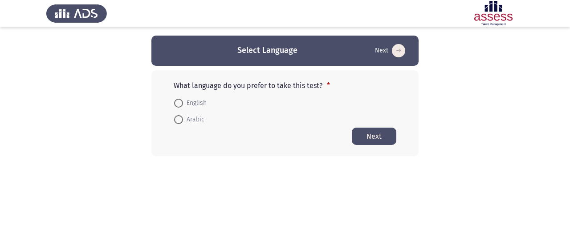
click at [181, 122] on span at bounding box center [178, 119] width 9 height 9
click at [181, 122] on input "Arabic" at bounding box center [178, 119] width 9 height 9
radio input "true"
drag, startPoint x: 375, startPoint y: 140, endPoint x: 361, endPoint y: 146, distance: 14.9
click at [375, 140] on button "Next" at bounding box center [374, 135] width 44 height 17
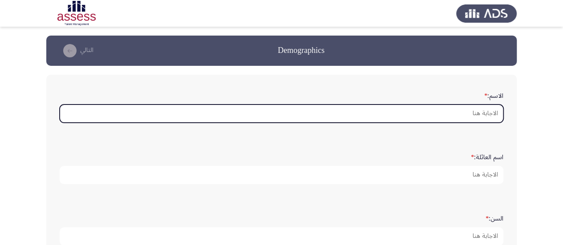
click at [469, 112] on input "الاسم: *" at bounding box center [282, 114] width 444 height 18
type input "l"
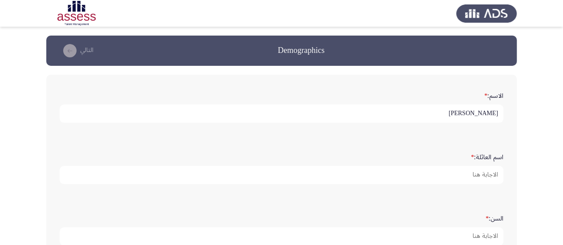
type input "[PERSON_NAME]"
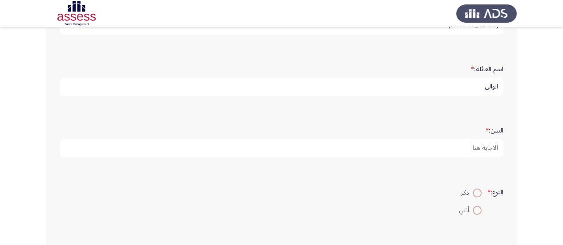
scroll to position [148, 0]
type input "الوالي"
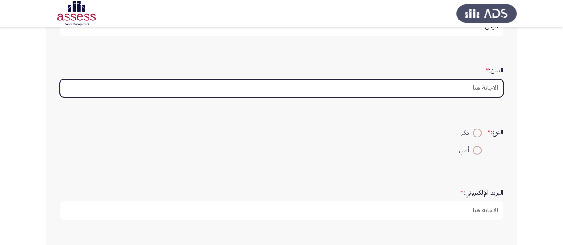
click at [471, 91] on input "السن: *" at bounding box center [282, 88] width 444 height 18
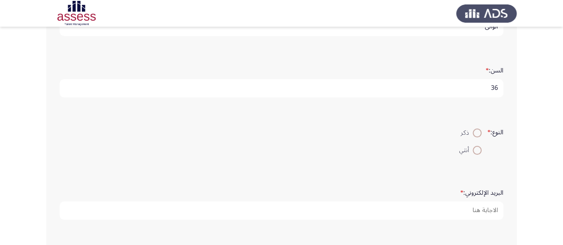
type input "36"
click at [474, 134] on span at bounding box center [477, 133] width 9 height 9
click at [474, 134] on input "ذكر" at bounding box center [477, 133] width 9 height 9
radio input "true"
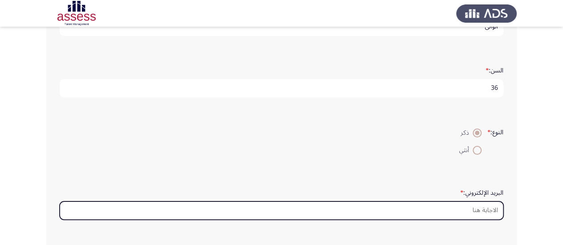
click at [465, 208] on input "البريد الإلكتروني: *" at bounding box center [282, 211] width 444 height 18
type input "ة"
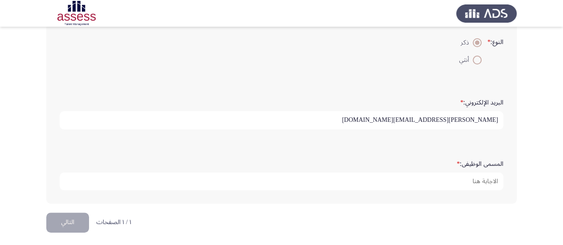
scroll to position [240, 0]
type input "[PERSON_NAME][EMAIL_ADDRESS][DOMAIN_NAME]"
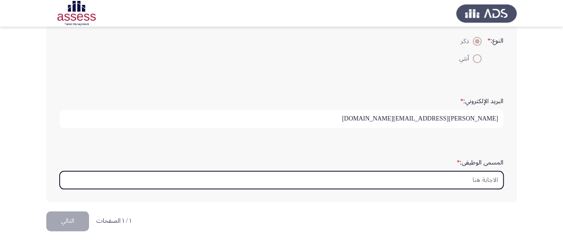
click at [476, 177] on input "المسمى الوظيفى: *" at bounding box center [282, 180] width 444 height 18
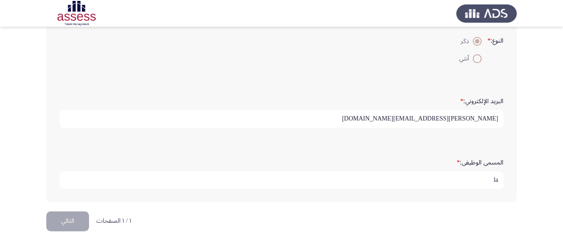
type input "l"
type input "مشرف حسابات"
click at [61, 221] on button "التالي" at bounding box center [67, 221] width 43 height 20
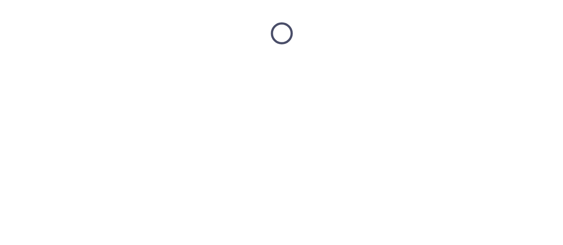
scroll to position [0, 0]
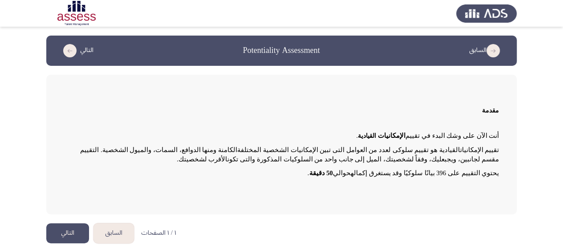
click at [73, 234] on button "التالي" at bounding box center [67, 233] width 43 height 20
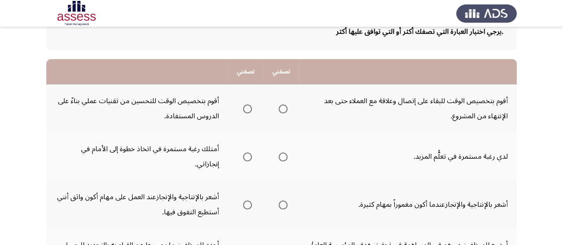
scroll to position [74, 0]
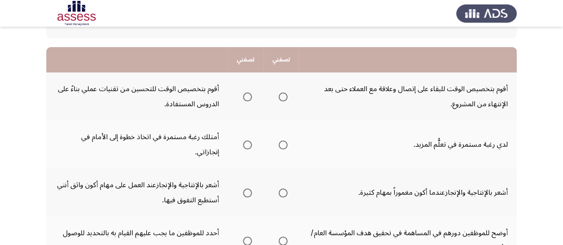
click at [285, 141] on span "Select an option" at bounding box center [283, 145] width 9 height 9
click at [285, 141] on input "Select an option" at bounding box center [283, 145] width 9 height 9
click at [250, 141] on span "Select an option" at bounding box center [247, 145] width 9 height 9
click at [250, 141] on input "Select an option" at bounding box center [247, 145] width 9 height 9
click at [285, 141] on span "Select an option" at bounding box center [283, 145] width 9 height 9
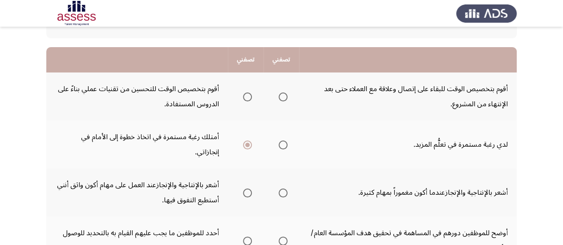
click at [285, 141] on input "Select an option" at bounding box center [283, 145] width 9 height 9
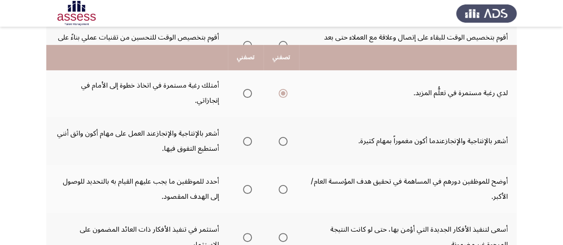
scroll to position [148, 0]
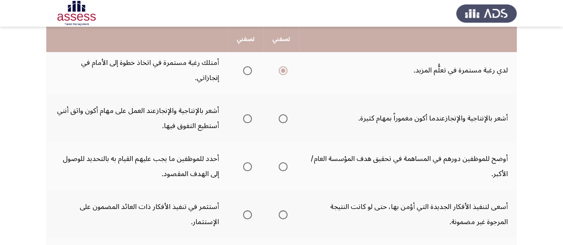
click at [247, 66] on span "Select an option" at bounding box center [247, 70] width 9 height 9
click at [247, 66] on input "Select an option" at bounding box center [247, 70] width 9 height 9
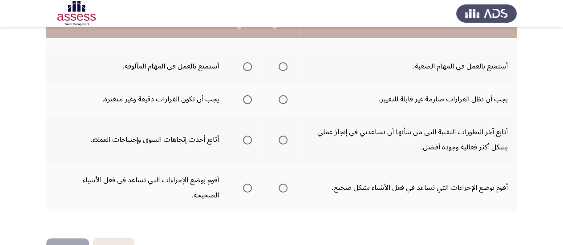
scroll to position [398, 0]
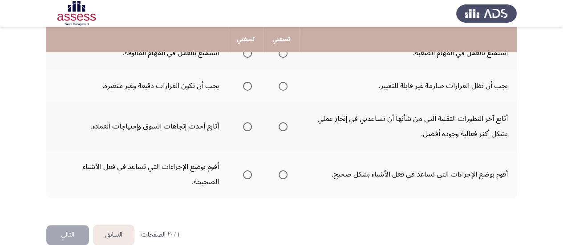
click at [251, 170] on span "Select an option" at bounding box center [247, 174] width 9 height 9
click at [251, 170] on input "Select an option" at bounding box center [247, 174] width 9 height 9
click at [286, 170] on span "Select an option" at bounding box center [283, 174] width 9 height 9
click at [286, 170] on input "Select an option" at bounding box center [283, 174] width 9 height 9
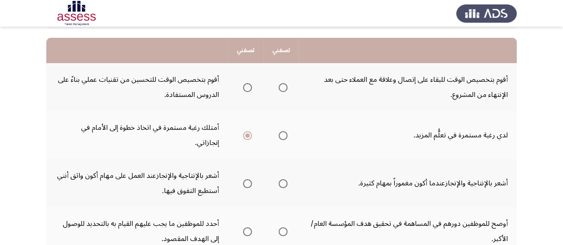
scroll to position [28, 0]
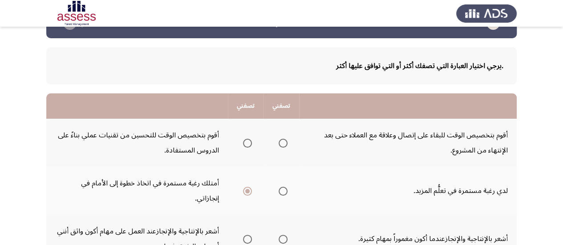
click at [249, 141] on span "Select an option" at bounding box center [247, 143] width 9 height 9
click at [249, 141] on input "Select an option" at bounding box center [247, 143] width 9 height 9
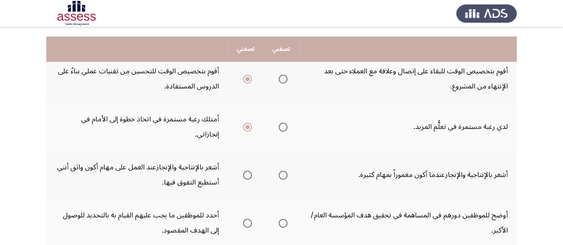
scroll to position [101, 0]
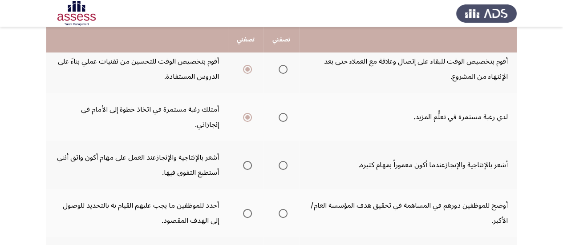
click at [246, 161] on span "Select an option" at bounding box center [247, 165] width 9 height 9
click at [246, 161] on input "Select an option" at bounding box center [247, 165] width 9 height 9
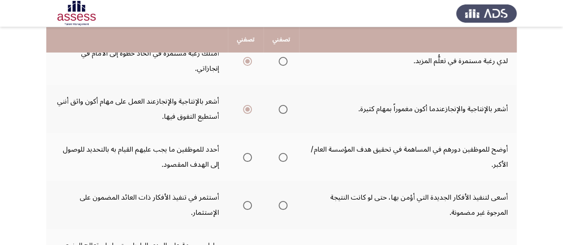
scroll to position [176, 0]
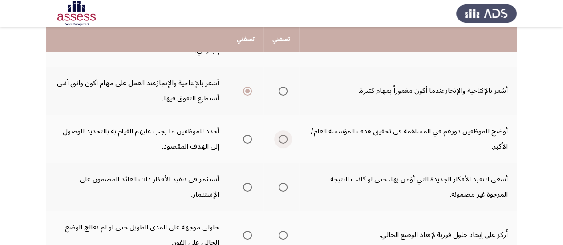
click at [283, 135] on span "Select an option" at bounding box center [283, 139] width 9 height 9
click at [283, 135] on input "Select an option" at bounding box center [283, 139] width 9 height 9
click at [247, 183] on span "Select an option" at bounding box center [247, 187] width 9 height 9
click at [247, 183] on input "Select an option" at bounding box center [247, 187] width 9 height 9
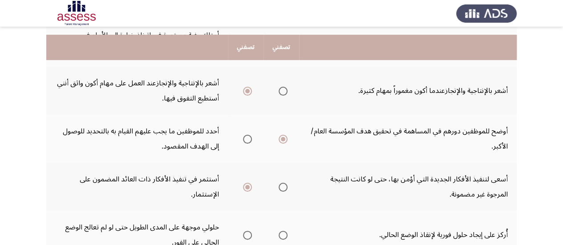
scroll to position [250, 0]
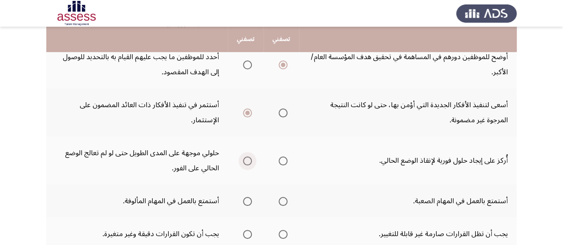
click at [249, 157] on span "Select an option" at bounding box center [247, 161] width 9 height 9
click at [249, 157] on input "Select an option" at bounding box center [247, 161] width 9 height 9
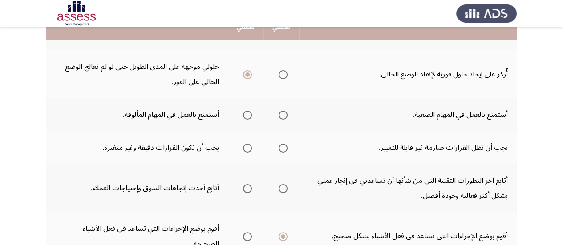
scroll to position [324, 0]
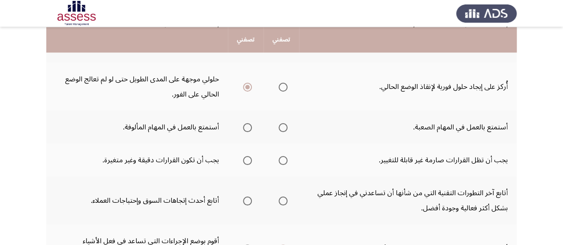
click at [285, 123] on span "Select an option" at bounding box center [283, 127] width 9 height 9
click at [285, 123] on input "Select an option" at bounding box center [283, 127] width 9 height 9
click at [248, 156] on span "Select an option" at bounding box center [247, 160] width 9 height 9
click at [248, 156] on input "Select an option" at bounding box center [247, 160] width 9 height 9
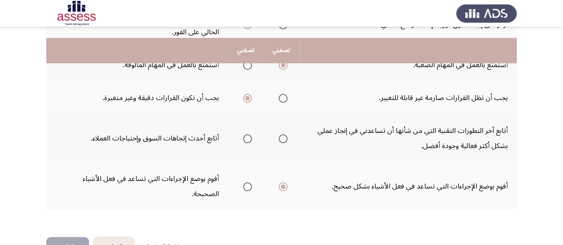
scroll to position [398, 0]
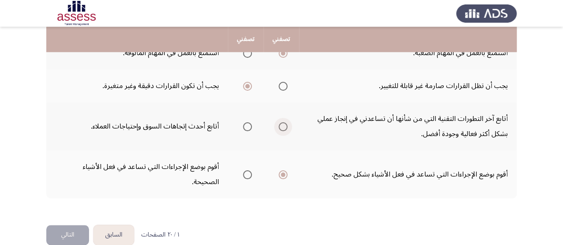
click at [283, 122] on span "Select an option" at bounding box center [283, 126] width 9 height 9
click at [283, 122] on input "Select an option" at bounding box center [283, 126] width 9 height 9
click at [66, 225] on button "التالي" at bounding box center [67, 235] width 43 height 20
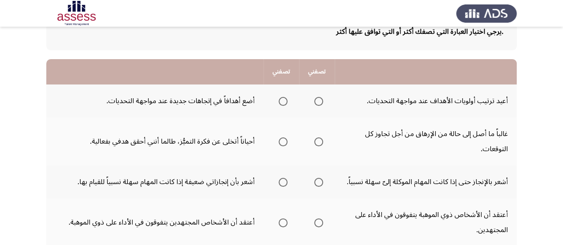
scroll to position [74, 0]
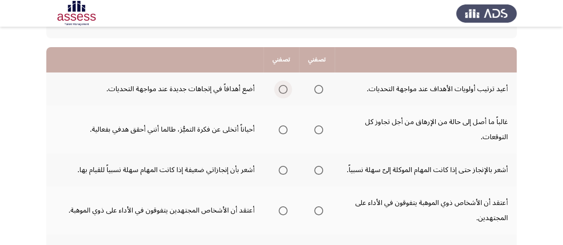
click at [279, 88] on span "Select an option" at bounding box center [283, 89] width 9 height 9
click at [279, 88] on input "Select an option" at bounding box center [283, 89] width 9 height 9
click at [283, 129] on span "Select an option" at bounding box center [283, 129] width 9 height 9
click at [283, 129] on input "Select an option" at bounding box center [283, 129] width 9 height 9
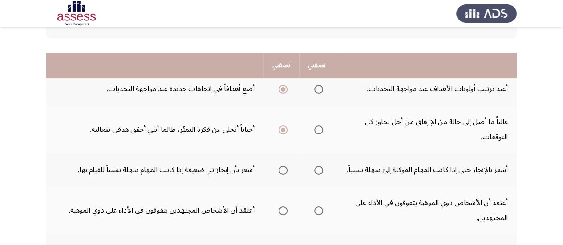
scroll to position [148, 0]
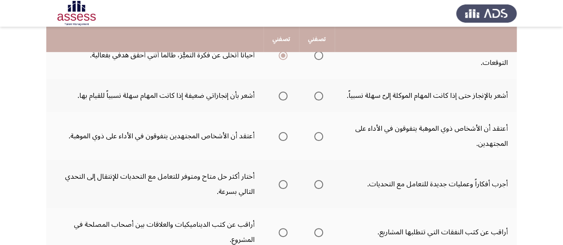
click at [315, 95] on span "Select an option" at bounding box center [318, 96] width 9 height 9
click at [315, 95] on input "Select an option" at bounding box center [318, 96] width 9 height 9
click at [281, 140] on span "Select an option" at bounding box center [283, 136] width 9 height 9
click at [281, 140] on input "Select an option" at bounding box center [283, 136] width 9 height 9
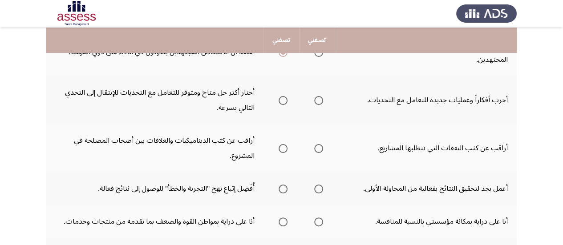
scroll to position [222, 0]
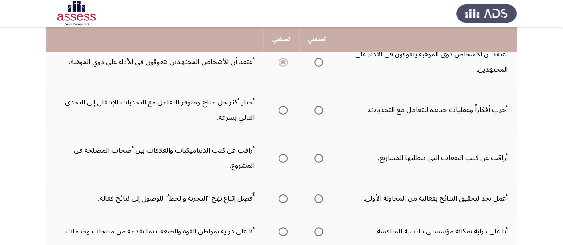
click at [320, 112] on span "Select an option" at bounding box center [318, 110] width 9 height 9
click at [320, 112] on input "Select an option" at bounding box center [318, 110] width 9 height 9
click at [411, 132] on td "أجرب أفكاراً وعمليات جديدة للتعامل مع التحديات." at bounding box center [426, 110] width 182 height 48
click at [321, 161] on span "Select an option" at bounding box center [318, 158] width 9 height 9
click at [321, 161] on input "Select an option" at bounding box center [318, 158] width 9 height 9
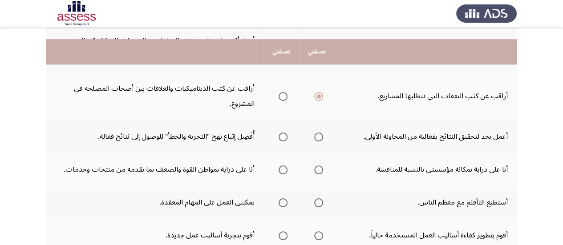
scroll to position [296, 0]
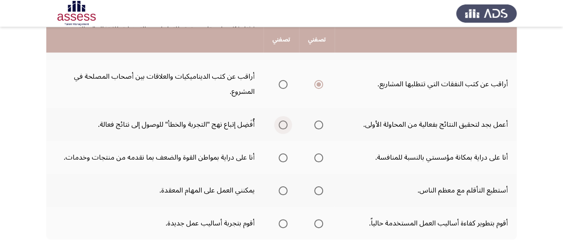
click at [281, 124] on span "Select an option" at bounding box center [283, 125] width 9 height 9
click at [281, 124] on input "Select an option" at bounding box center [283, 125] width 9 height 9
click at [316, 157] on span "Select an option" at bounding box center [318, 158] width 9 height 9
click at [316, 157] on input "Select an option" at bounding box center [318, 158] width 9 height 9
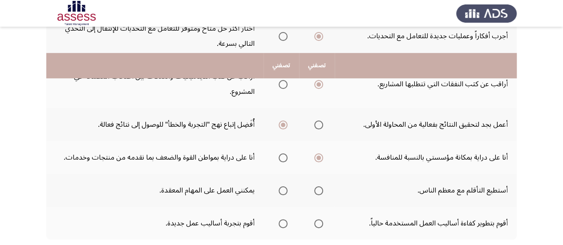
scroll to position [353, 0]
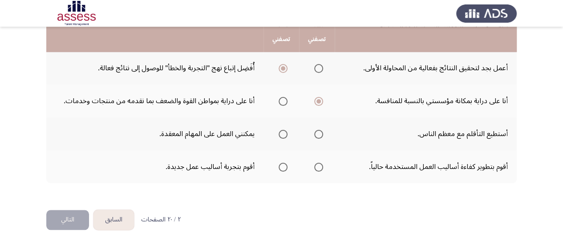
click at [280, 133] on span "Select an option" at bounding box center [283, 134] width 9 height 9
click at [280, 133] on input "Select an option" at bounding box center [283, 134] width 9 height 9
click at [320, 167] on span "Select an option" at bounding box center [318, 167] width 9 height 9
click at [320, 167] on input "Select an option" at bounding box center [318, 167] width 9 height 9
click at [65, 220] on button "التالي" at bounding box center [67, 220] width 43 height 20
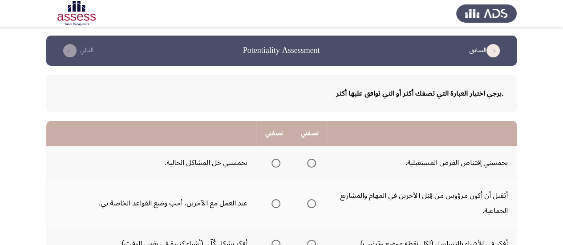
scroll to position [74, 0]
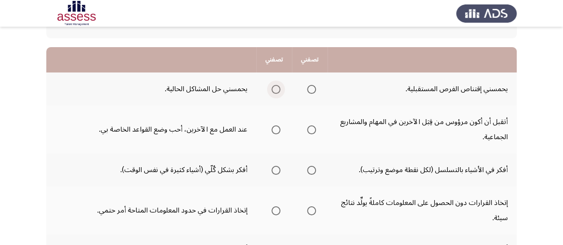
click at [275, 89] on span "Select an option" at bounding box center [275, 89] width 9 height 9
click at [275, 89] on input "Select an option" at bounding box center [275, 89] width 9 height 9
click at [312, 129] on span "Select an option" at bounding box center [311, 129] width 9 height 9
click at [312, 129] on input "Select an option" at bounding box center [311, 129] width 9 height 9
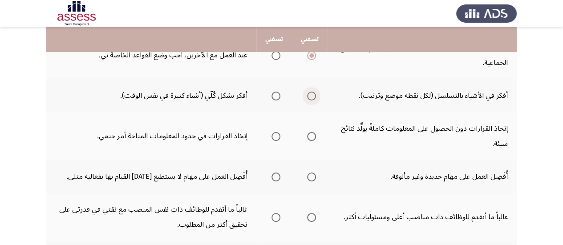
click at [309, 100] on span "Select an option" at bounding box center [311, 96] width 9 height 9
click at [309, 100] on input "Select an option" at bounding box center [311, 96] width 9 height 9
click at [308, 136] on span "Select an option" at bounding box center [311, 136] width 9 height 9
click at [308, 136] on input "Select an option" at bounding box center [311, 136] width 9 height 9
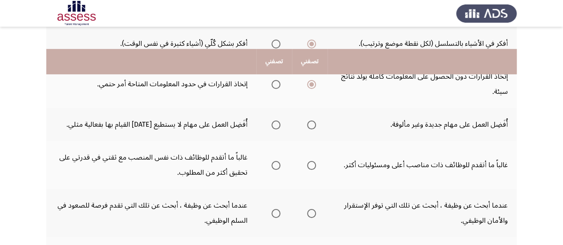
scroll to position [222, 0]
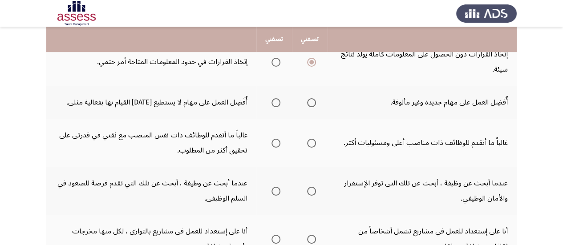
click at [308, 103] on span "Select an option" at bounding box center [311, 102] width 9 height 9
click at [308, 103] on input "Select an option" at bounding box center [311, 102] width 9 height 9
click at [311, 146] on span "Select an option" at bounding box center [311, 143] width 9 height 9
click at [311, 146] on input "Select an option" at bounding box center [311, 143] width 9 height 9
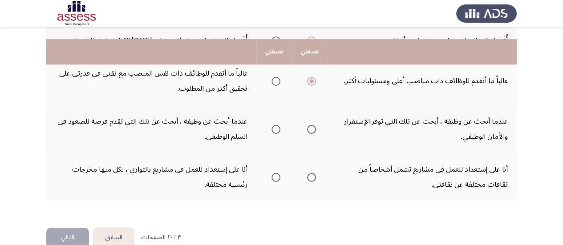
scroll to position [296, 0]
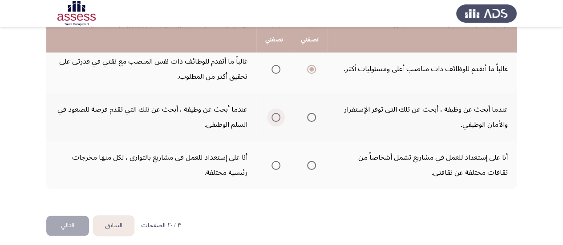
click at [276, 119] on span "Select an option" at bounding box center [275, 117] width 9 height 9
click at [276, 119] on input "Select an option" at bounding box center [275, 117] width 9 height 9
click at [310, 166] on span "Select an option" at bounding box center [311, 165] width 9 height 9
click at [310, 166] on input "Select an option" at bounding box center [311, 165] width 9 height 9
click at [73, 227] on button "التالي" at bounding box center [67, 226] width 43 height 20
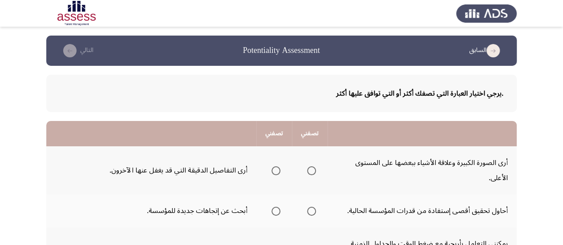
scroll to position [74, 0]
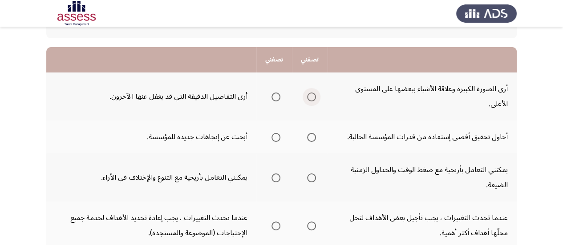
click at [311, 93] on span "Select an option" at bounding box center [311, 97] width 9 height 9
click at [311, 93] on input "Select an option" at bounding box center [311, 97] width 9 height 9
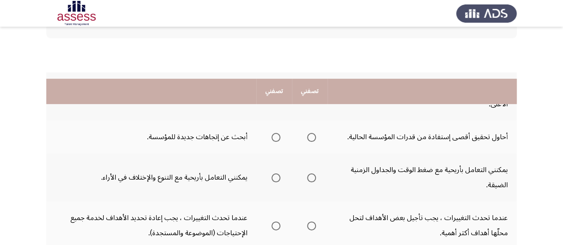
scroll to position [148, 0]
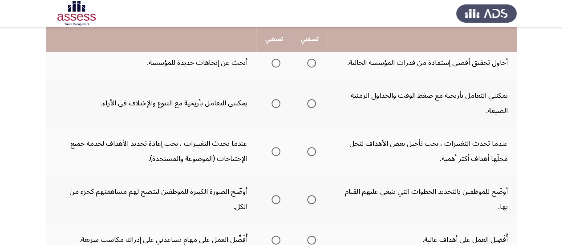
click at [312, 61] on span "Select an option" at bounding box center [311, 63] width 9 height 9
click at [312, 61] on input "Select an option" at bounding box center [311, 63] width 9 height 9
click at [273, 105] on span "Select an option" at bounding box center [275, 103] width 9 height 9
click at [273, 105] on input "Select an option" at bounding box center [275, 103] width 9 height 9
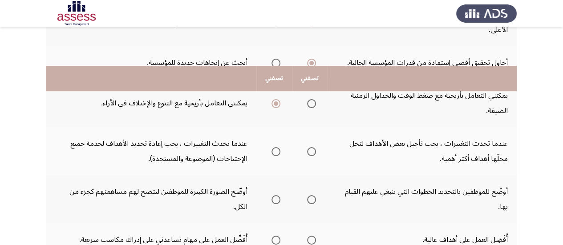
scroll to position [222, 0]
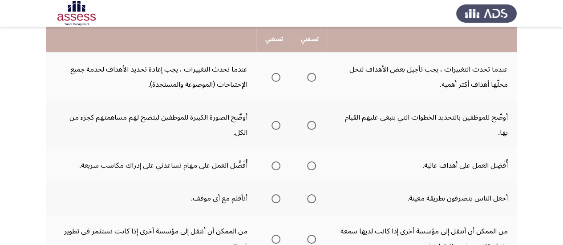
click at [275, 75] on span "Select an option" at bounding box center [275, 77] width 9 height 9
click at [275, 75] on input "Select an option" at bounding box center [275, 77] width 9 height 9
click at [274, 128] on span "Select an option" at bounding box center [275, 125] width 9 height 9
click at [274, 128] on input "Select an option" at bounding box center [275, 125] width 9 height 9
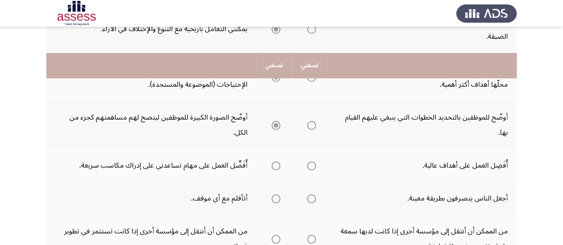
scroll to position [296, 0]
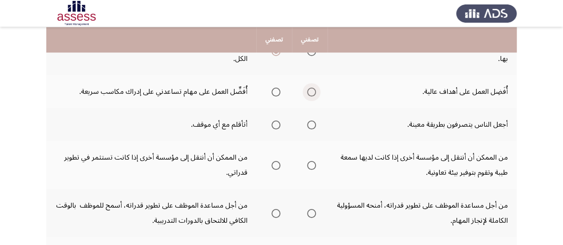
click at [307, 93] on span "Select an option" at bounding box center [311, 92] width 9 height 9
click at [307, 93] on input "Select an option" at bounding box center [311, 92] width 9 height 9
click at [279, 125] on span "Select an option" at bounding box center [275, 125] width 9 height 9
click at [279, 125] on input "Select an option" at bounding box center [275, 125] width 9 height 9
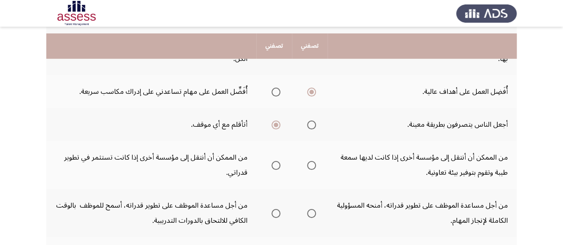
scroll to position [371, 0]
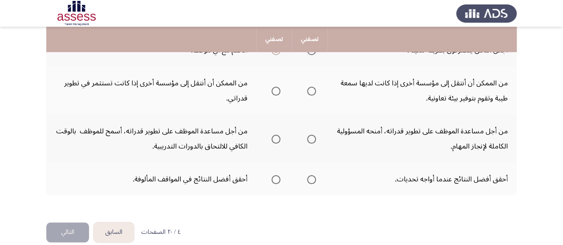
click at [276, 89] on span "Select an option" at bounding box center [275, 91] width 9 height 9
click at [276, 89] on input "Select an option" at bounding box center [275, 91] width 9 height 9
click at [310, 140] on span "Select an option" at bounding box center [311, 139] width 9 height 9
click at [310, 140] on input "Select an option" at bounding box center [311, 139] width 9 height 9
click at [312, 180] on span "Select an option" at bounding box center [311, 179] width 9 height 9
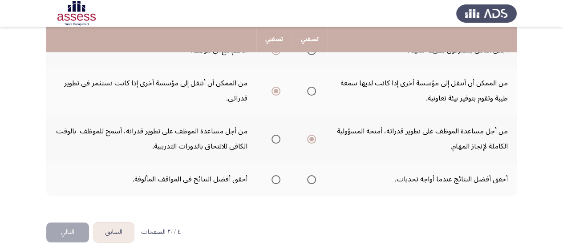
click at [312, 180] on input "Select an option" at bounding box center [311, 179] width 9 height 9
click at [48, 230] on button "التالي" at bounding box center [67, 232] width 43 height 20
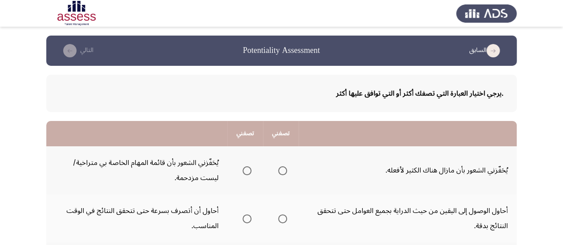
scroll to position [74, 0]
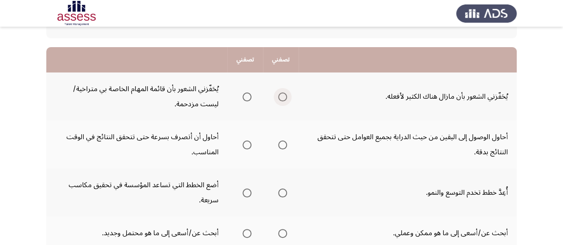
click at [284, 96] on span "Select an option" at bounding box center [282, 97] width 9 height 9
click at [284, 96] on input "Select an option" at bounding box center [282, 97] width 9 height 9
click at [245, 148] on span "Select an option" at bounding box center [246, 145] width 9 height 9
click at [245, 148] on input "Select an option" at bounding box center [246, 145] width 9 height 9
click at [282, 143] on span "Select an option" at bounding box center [282, 145] width 9 height 9
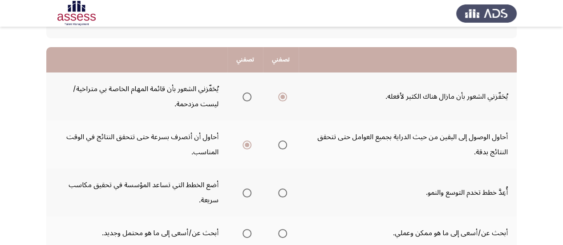
click at [282, 143] on input "Select an option" at bounding box center [282, 145] width 9 height 9
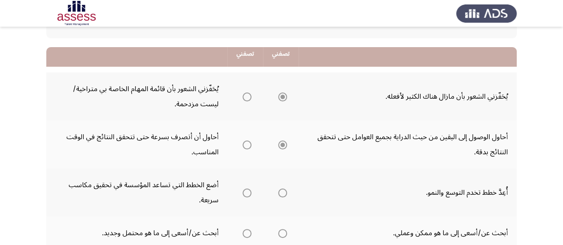
scroll to position [148, 0]
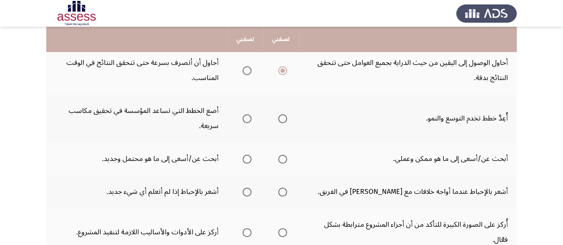
click at [283, 120] on span "Select an option" at bounding box center [282, 118] width 9 height 9
click at [283, 120] on input "Select an option" at bounding box center [282, 118] width 9 height 9
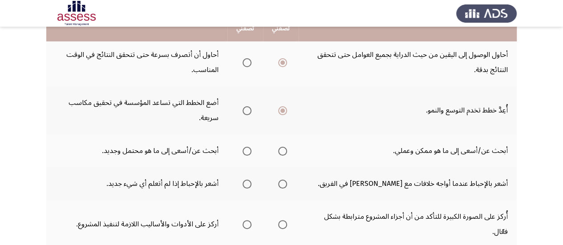
scroll to position [145, 0]
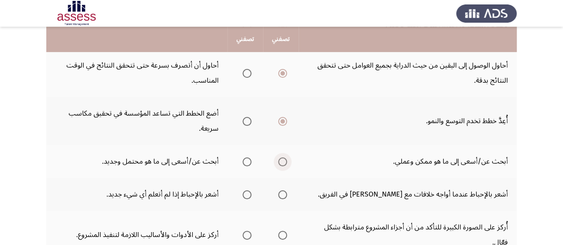
click at [284, 162] on span "Select an option" at bounding box center [282, 162] width 9 height 9
click at [284, 162] on input "Select an option" at bounding box center [282, 162] width 9 height 9
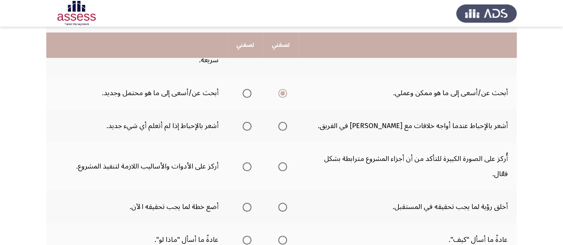
scroll to position [220, 0]
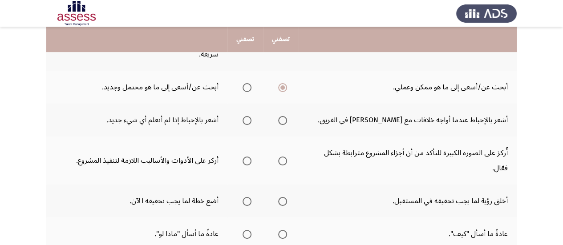
click at [246, 124] on span "Select an option" at bounding box center [246, 120] width 9 height 9
click at [246, 124] on input "Select an option" at bounding box center [246, 120] width 9 height 9
click at [287, 153] on th at bounding box center [281, 161] width 36 height 48
click at [283, 157] on span "Select an option" at bounding box center [282, 161] width 9 height 9
click at [283, 157] on input "Select an option" at bounding box center [282, 161] width 9 height 9
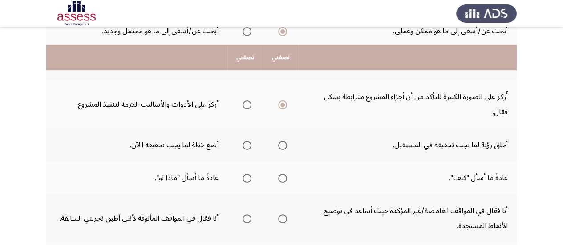
scroll to position [294, 0]
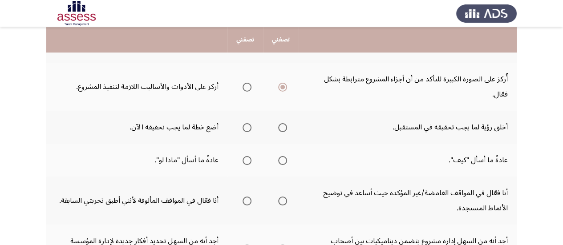
click at [282, 123] on span "Select an option" at bounding box center [282, 127] width 9 height 9
click at [282, 123] on input "Select an option" at bounding box center [282, 127] width 9 height 9
click at [282, 156] on span "Select an option" at bounding box center [282, 160] width 9 height 9
click at [282, 156] on input "Select an option" at bounding box center [282, 160] width 9 height 9
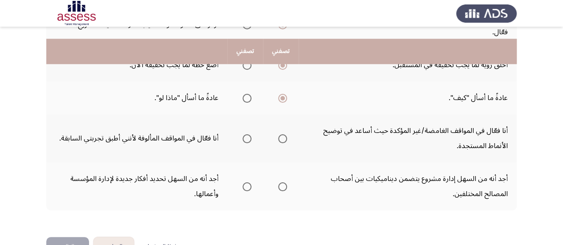
scroll to position [368, 0]
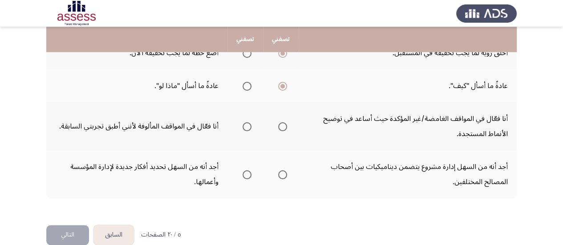
click at [280, 122] on span "Select an option" at bounding box center [282, 126] width 9 height 9
click at [280, 122] on input "Select an option" at bounding box center [282, 126] width 9 height 9
click at [281, 170] on span "Select an option" at bounding box center [282, 174] width 9 height 9
click at [281, 170] on input "Select an option" at bounding box center [282, 174] width 9 height 9
click at [73, 225] on button "التالي" at bounding box center [67, 235] width 43 height 20
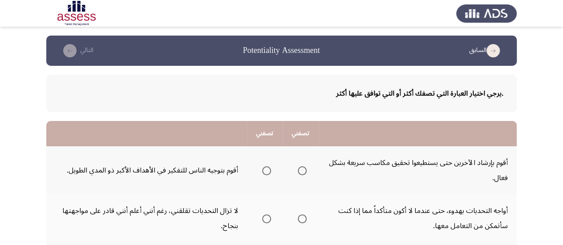
scroll to position [74, 0]
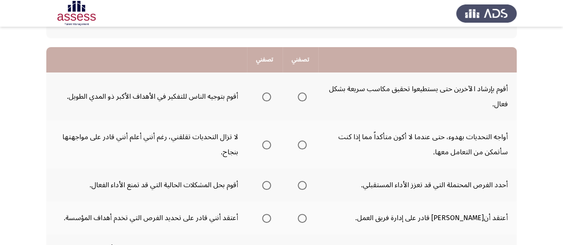
click at [268, 97] on span "Select an option" at bounding box center [266, 97] width 9 height 9
click at [268, 97] on input "Select an option" at bounding box center [266, 97] width 9 height 9
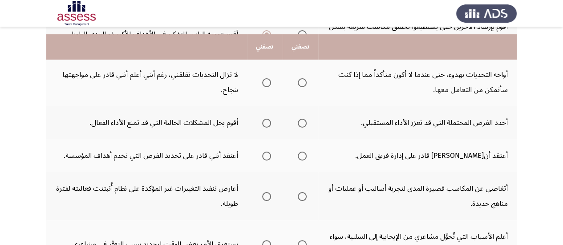
scroll to position [148, 0]
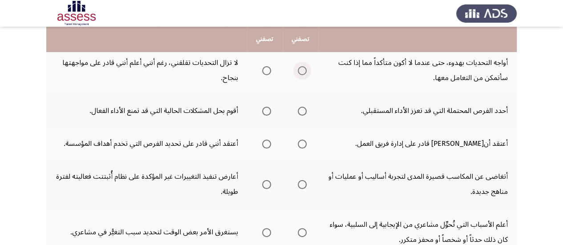
click at [299, 73] on span "Select an option" at bounding box center [302, 70] width 9 height 9
click at [299, 73] on input "Select an option" at bounding box center [302, 70] width 9 height 9
click at [303, 113] on span "Select an option" at bounding box center [302, 111] width 9 height 9
click at [303, 113] on input "Select an option" at bounding box center [302, 111] width 9 height 9
click at [302, 145] on span "Select an option" at bounding box center [302, 144] width 9 height 9
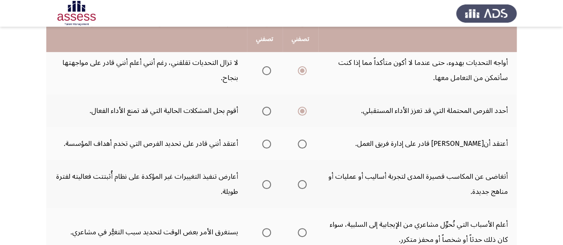
click at [302, 145] on input "Select an option" at bounding box center [302, 144] width 9 height 9
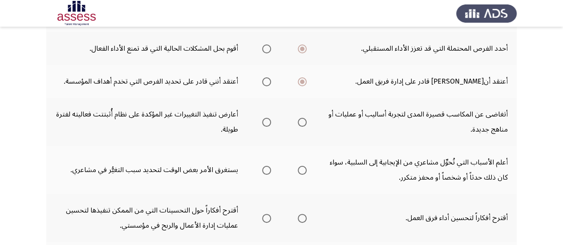
scroll to position [222, 0]
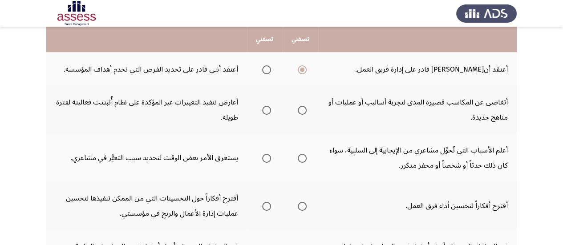
click at [303, 113] on span "Select an option" at bounding box center [302, 110] width 9 height 9
click at [303, 113] on input "Select an option" at bounding box center [302, 110] width 9 height 9
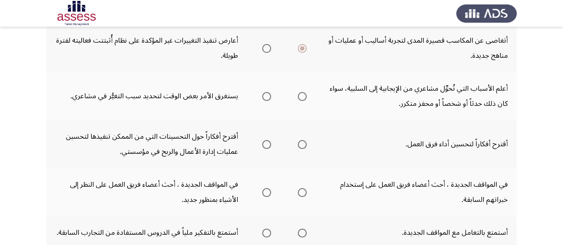
scroll to position [296, 0]
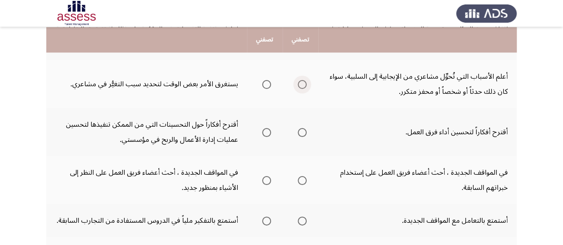
click at [303, 83] on span "Select an option" at bounding box center [302, 84] width 9 height 9
click at [303, 83] on input "Select an option" at bounding box center [302, 84] width 9 height 9
click at [268, 133] on span "Select an option" at bounding box center [266, 132] width 9 height 9
click at [268, 133] on input "Select an option" at bounding box center [266, 132] width 9 height 9
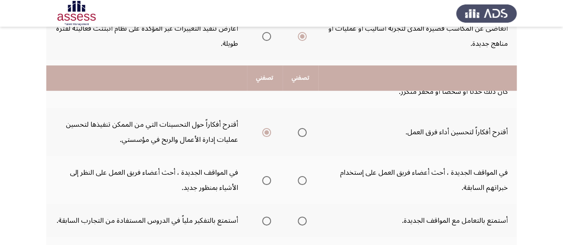
scroll to position [371, 0]
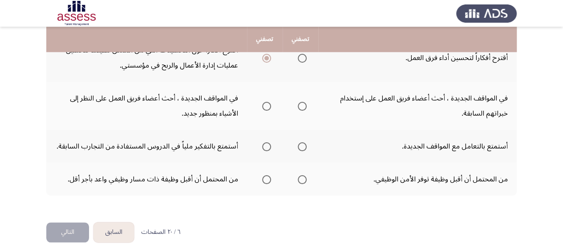
click at [268, 108] on span "Select an option" at bounding box center [266, 106] width 9 height 9
click at [268, 108] on input "Select an option" at bounding box center [266, 106] width 9 height 9
click at [299, 149] on span "Select an option" at bounding box center [302, 146] width 9 height 9
click at [299, 149] on input "Select an option" at bounding box center [302, 146] width 9 height 9
click at [268, 183] on span "Select an option" at bounding box center [266, 179] width 9 height 9
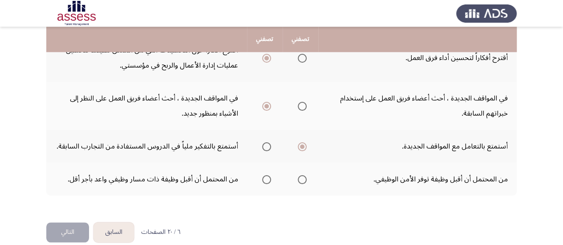
click at [268, 183] on input "Select an option" at bounding box center [266, 179] width 9 height 9
click at [72, 235] on button "التالي" at bounding box center [67, 232] width 43 height 20
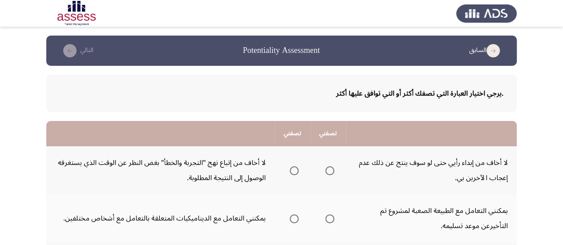
scroll to position [74, 0]
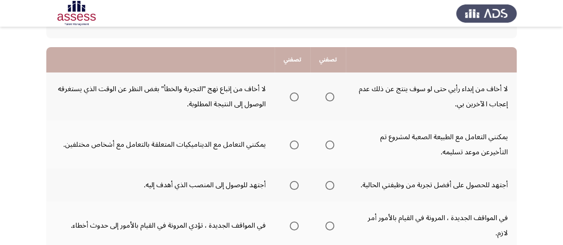
click at [330, 97] on span "Select an option" at bounding box center [330, 97] width 0 height 0
click at [329, 97] on input "Select an option" at bounding box center [329, 97] width 9 height 9
click at [326, 145] on span "Select an option" at bounding box center [329, 145] width 9 height 9
click at [326, 145] on input "Select an option" at bounding box center [329, 145] width 9 height 9
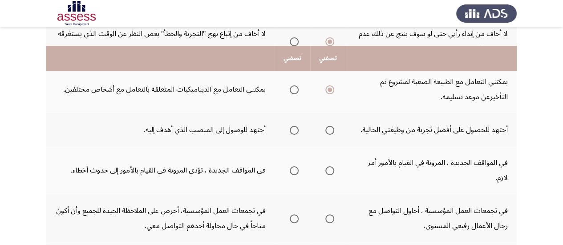
scroll to position [148, 0]
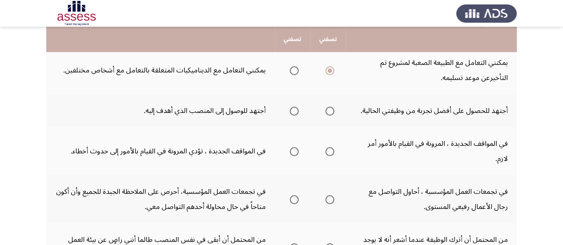
click at [329, 114] on span "Select an option" at bounding box center [329, 111] width 9 height 9
click at [329, 114] on input "Select an option" at bounding box center [329, 111] width 9 height 9
click at [328, 147] on span "Select an option" at bounding box center [329, 151] width 9 height 9
click at [328, 147] on input "Select an option" at bounding box center [329, 151] width 9 height 9
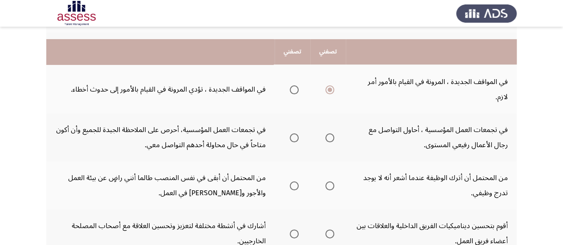
scroll to position [222, 0]
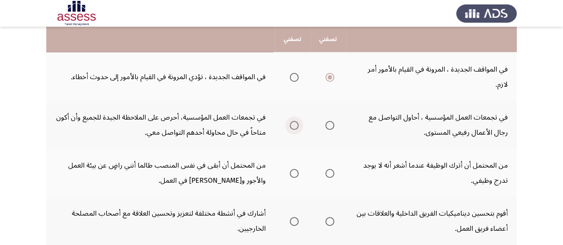
click at [292, 121] on span "Select an option" at bounding box center [294, 125] width 9 height 9
click at [292, 121] on input "Select an option" at bounding box center [294, 125] width 9 height 9
click at [294, 169] on span "Select an option" at bounding box center [294, 173] width 9 height 9
click at [294, 169] on input "Select an option" at bounding box center [294, 173] width 9 height 9
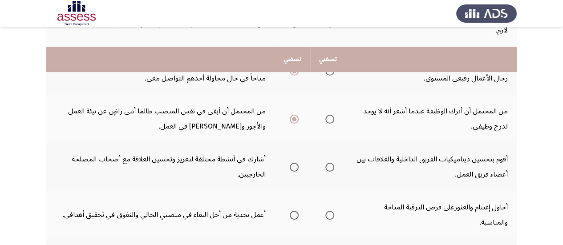
scroll to position [296, 0]
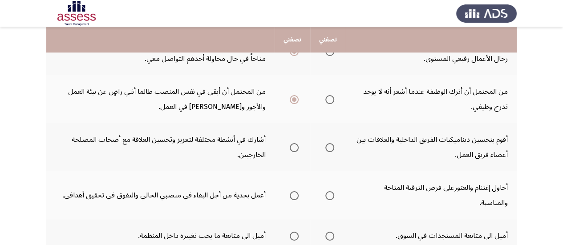
click at [329, 95] on span "Select an option" at bounding box center [329, 99] width 9 height 9
click at [329, 95] on input "Select an option" at bounding box center [329, 99] width 9 height 9
click at [294, 143] on span "Select an option" at bounding box center [294, 147] width 9 height 9
click at [294, 143] on input "Select an option" at bounding box center [294, 147] width 9 height 9
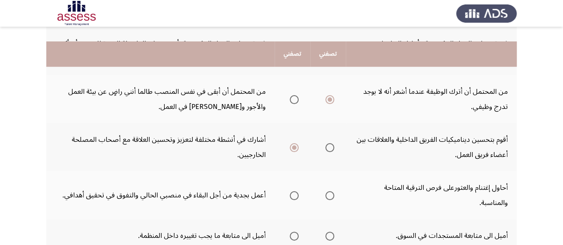
scroll to position [371, 0]
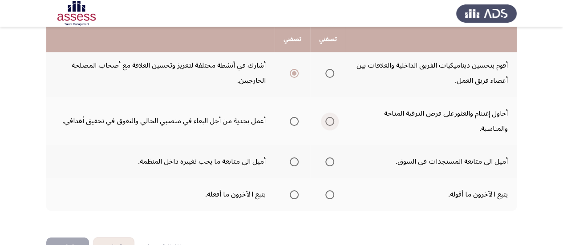
click at [331, 117] on span "Select an option" at bounding box center [329, 121] width 9 height 9
click at [331, 117] on input "Select an option" at bounding box center [329, 121] width 9 height 9
click at [295, 158] on span "Select an option" at bounding box center [294, 162] width 9 height 9
click at [295, 158] on input "Select an option" at bounding box center [294, 162] width 9 height 9
click at [300, 179] on th at bounding box center [293, 194] width 36 height 33
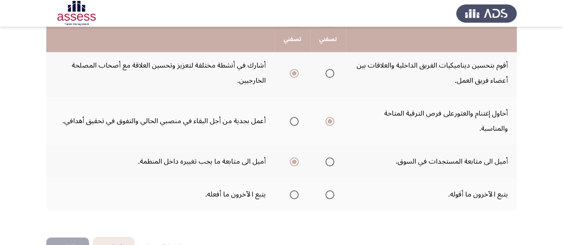
click at [295, 190] on span "Select an option" at bounding box center [294, 194] width 9 height 9
click at [295, 190] on input "Select an option" at bounding box center [294, 194] width 9 height 9
click at [68, 238] on button "التالي" at bounding box center [67, 248] width 43 height 20
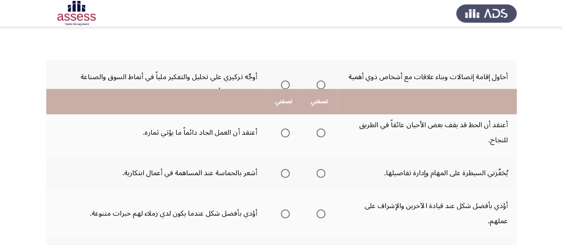
scroll to position [74, 0]
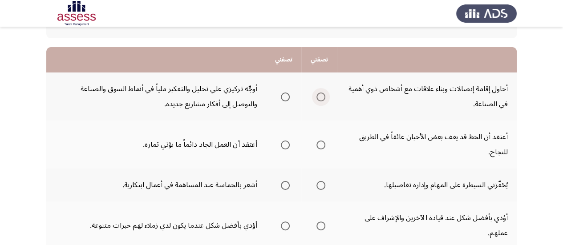
click at [318, 97] on span "Select an option" at bounding box center [320, 97] width 9 height 9
click at [318, 97] on input "Select an option" at bounding box center [320, 97] width 9 height 9
click at [286, 145] on span "Select an option" at bounding box center [285, 145] width 9 height 9
click at [286, 145] on input "Select an option" at bounding box center [285, 145] width 9 height 9
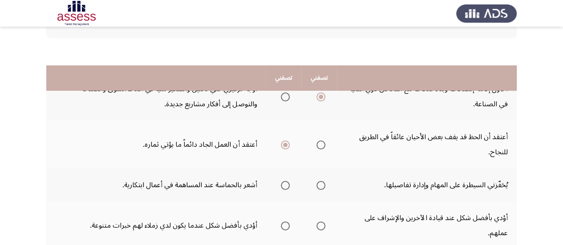
scroll to position [148, 0]
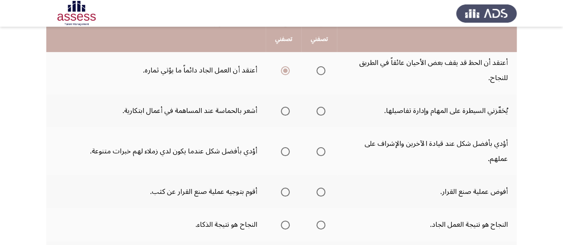
click at [317, 112] on span "Select an option" at bounding box center [320, 111] width 9 height 9
click at [317, 112] on input "Select an option" at bounding box center [320, 111] width 9 height 9
click at [284, 154] on span "Select an option" at bounding box center [285, 151] width 9 height 9
click at [284, 154] on input "Select an option" at bounding box center [285, 151] width 9 height 9
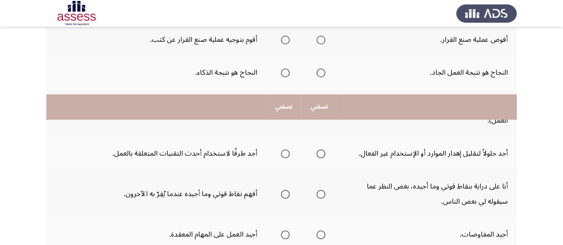
scroll to position [220, 0]
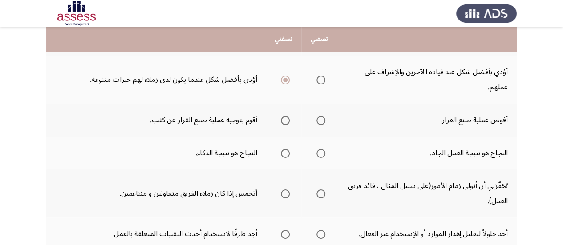
click at [284, 122] on span "Select an option" at bounding box center [285, 120] width 9 height 9
click at [284, 122] on input "Select an option" at bounding box center [285, 120] width 9 height 9
click at [322, 152] on span "Select an option" at bounding box center [320, 153] width 9 height 9
click at [322, 152] on input "Select an option" at bounding box center [320, 153] width 9 height 9
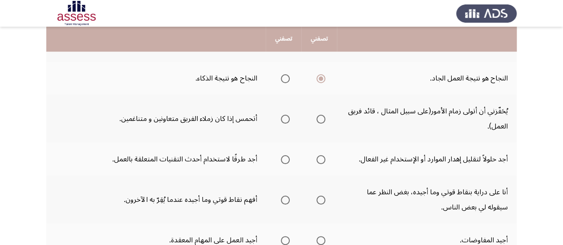
scroll to position [294, 0]
click at [284, 121] on span "Select an option" at bounding box center [285, 120] width 9 height 9
click at [284, 121] on input "Select an option" at bounding box center [285, 120] width 9 height 9
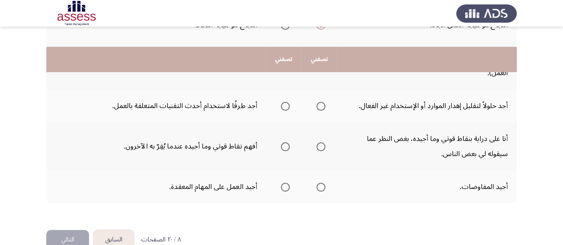
scroll to position [368, 0]
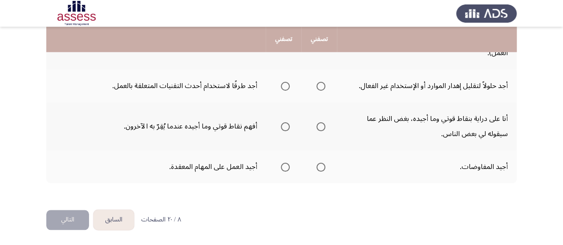
click at [322, 85] on span "Select an option" at bounding box center [320, 86] width 9 height 9
click at [322, 85] on input "Select an option" at bounding box center [320, 86] width 9 height 9
click at [283, 125] on span "Select an option" at bounding box center [285, 126] width 9 height 9
click at [283, 125] on input "Select an option" at bounding box center [285, 126] width 9 height 9
click at [285, 166] on span "Select an option" at bounding box center [285, 167] width 9 height 9
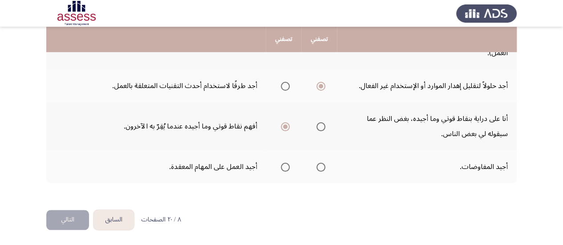
click at [285, 166] on input "Select an option" at bounding box center [285, 167] width 9 height 9
click at [74, 222] on button "التالي" at bounding box center [67, 220] width 43 height 20
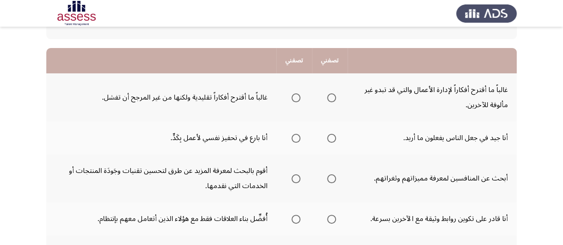
scroll to position [74, 0]
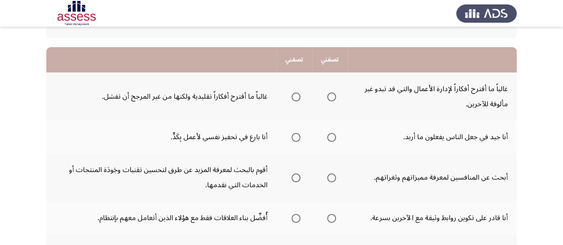
click at [333, 95] on span "Select an option" at bounding box center [331, 97] width 9 height 9
click at [333, 95] on input "Select an option" at bounding box center [331, 97] width 9 height 9
click at [297, 136] on span "Select an option" at bounding box center [295, 137] width 9 height 9
click at [297, 136] on input "Select an option" at bounding box center [295, 137] width 9 height 9
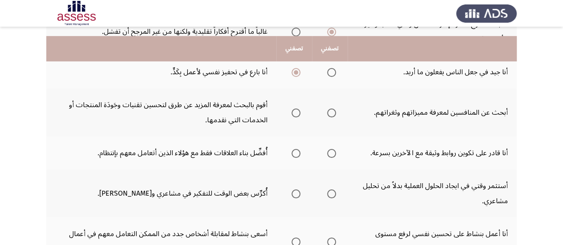
scroll to position [148, 0]
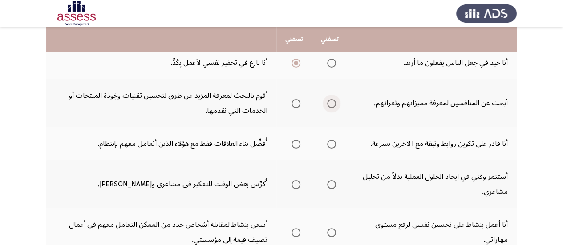
click at [333, 102] on span "Select an option" at bounding box center [331, 103] width 9 height 9
click at [333, 102] on input "Select an option" at bounding box center [331, 103] width 9 height 9
click at [330, 145] on span "Select an option" at bounding box center [331, 144] width 9 height 9
click at [330, 145] on input "Select an option" at bounding box center [331, 144] width 9 height 9
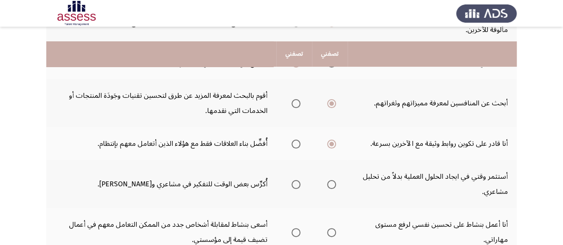
scroll to position [222, 0]
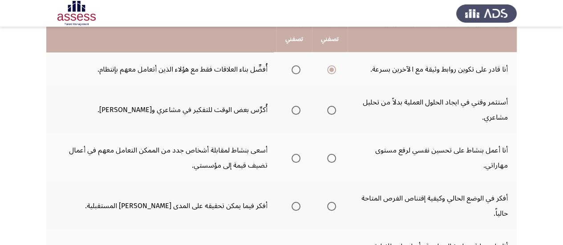
click at [330, 109] on span "Select an option" at bounding box center [331, 110] width 9 height 9
click at [330, 109] on input "Select an option" at bounding box center [331, 110] width 9 height 9
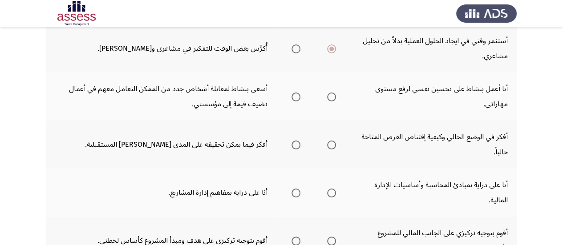
scroll to position [296, 0]
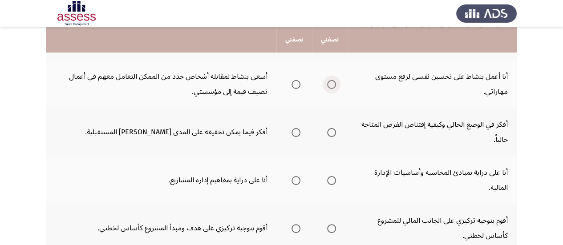
click at [331, 83] on span "Select an option" at bounding box center [331, 84] width 9 height 9
click at [331, 83] on input "Select an option" at bounding box center [331, 84] width 9 height 9
click at [295, 134] on span "Select an option" at bounding box center [295, 132] width 9 height 9
click at [295, 134] on input "Select an option" at bounding box center [295, 132] width 9 height 9
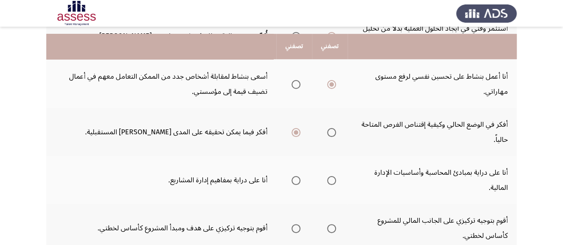
scroll to position [371, 0]
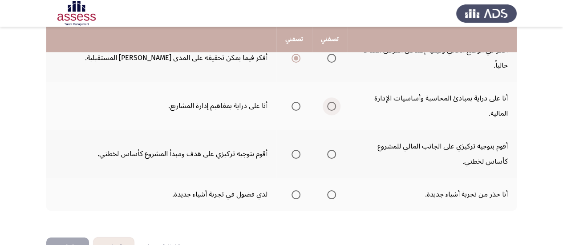
click at [329, 108] on span "Select an option" at bounding box center [331, 106] width 9 height 9
click at [329, 108] on input "Select an option" at bounding box center [331, 106] width 9 height 9
click at [331, 154] on span "Select an option" at bounding box center [331, 154] width 9 height 9
click at [331, 154] on input "Select an option" at bounding box center [331, 154] width 9 height 9
click at [294, 197] on span "Select an option" at bounding box center [295, 194] width 9 height 9
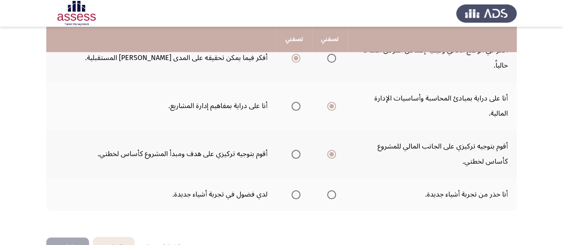
click at [294, 197] on input "Select an option" at bounding box center [295, 194] width 9 height 9
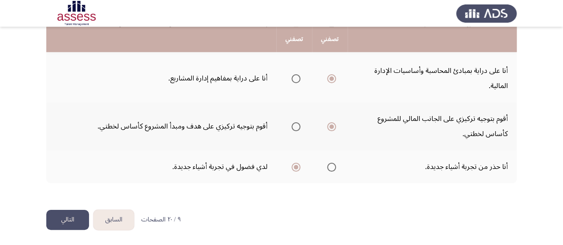
click at [52, 215] on button "التالي" at bounding box center [67, 220] width 43 height 20
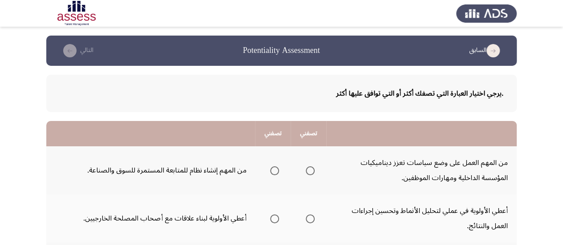
click at [272, 170] on span "Select an option" at bounding box center [274, 170] width 9 height 9
click at [272, 170] on input "Select an option" at bounding box center [274, 170] width 9 height 9
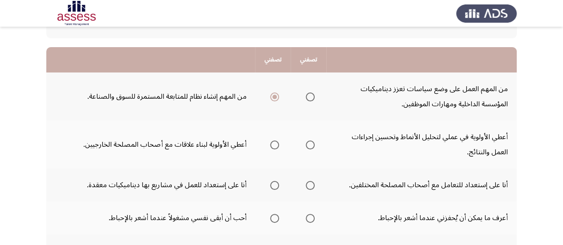
click at [309, 144] on span "Select an option" at bounding box center [310, 145] width 9 height 9
click at [309, 144] on input "Select an option" at bounding box center [310, 145] width 9 height 9
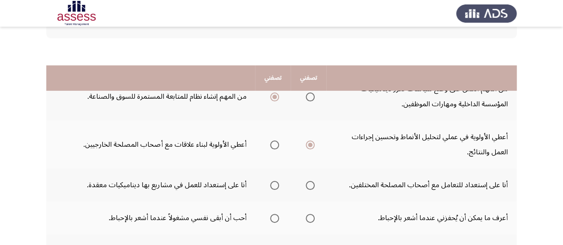
scroll to position [148, 0]
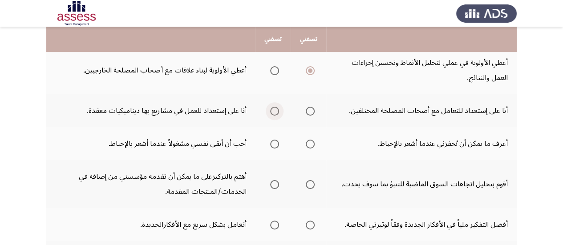
click at [271, 111] on span "Select an option" at bounding box center [274, 111] width 9 height 9
click at [271, 111] on input "Select an option" at bounding box center [274, 111] width 9 height 9
click at [310, 146] on span "Select an option" at bounding box center [310, 144] width 9 height 9
click at [310, 146] on input "Select an option" at bounding box center [310, 144] width 9 height 9
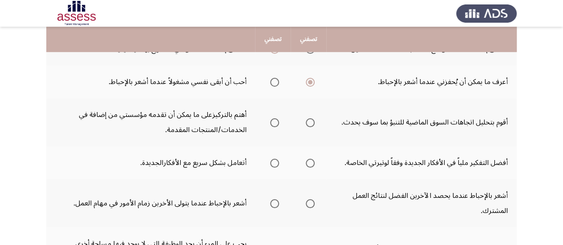
scroll to position [222, 0]
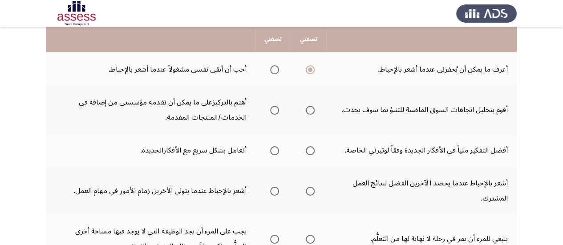
click at [313, 111] on span "Select an option" at bounding box center [310, 110] width 9 height 9
click at [313, 111] on input "Select an option" at bounding box center [310, 110] width 9 height 9
click at [310, 154] on span "Select an option" at bounding box center [310, 150] width 9 height 9
click at [310, 154] on input "Select an option" at bounding box center [310, 150] width 9 height 9
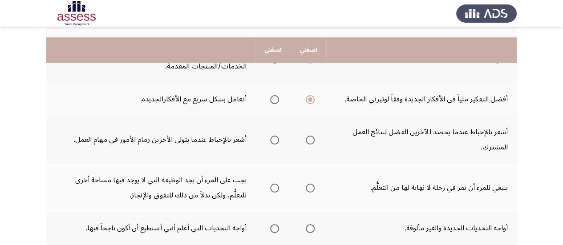
scroll to position [296, 0]
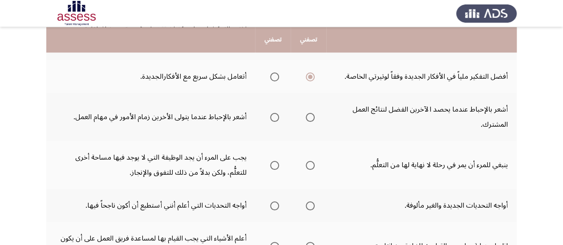
click at [311, 116] on span "Select an option" at bounding box center [310, 117] width 9 height 9
click at [311, 116] on input "Select an option" at bounding box center [310, 117] width 9 height 9
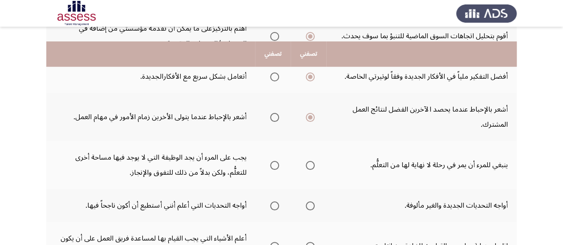
scroll to position [371, 0]
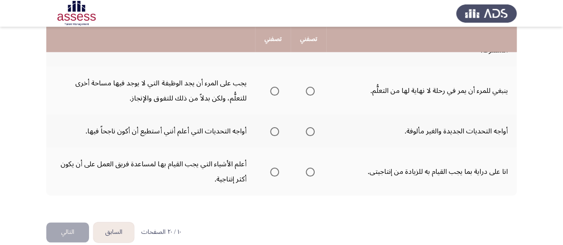
click at [309, 93] on span "Select an option" at bounding box center [310, 91] width 9 height 9
click at [309, 93] on input "Select an option" at bounding box center [310, 91] width 9 height 9
click at [313, 132] on span "Select an option" at bounding box center [310, 131] width 9 height 9
click at [313, 132] on input "Select an option" at bounding box center [310, 131] width 9 height 9
click at [274, 176] on span "Select an option" at bounding box center [274, 172] width 9 height 9
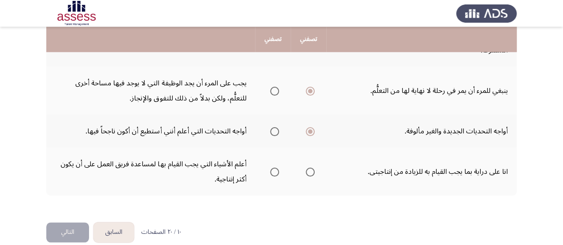
click at [274, 176] on input "Select an option" at bounding box center [274, 172] width 9 height 9
click at [69, 234] on button "التالي" at bounding box center [67, 232] width 43 height 20
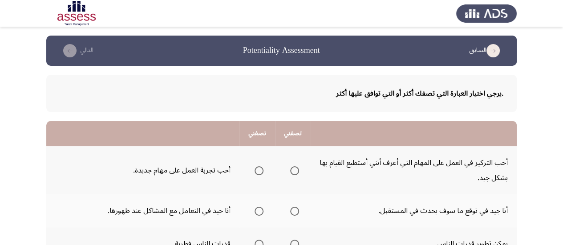
scroll to position [74, 0]
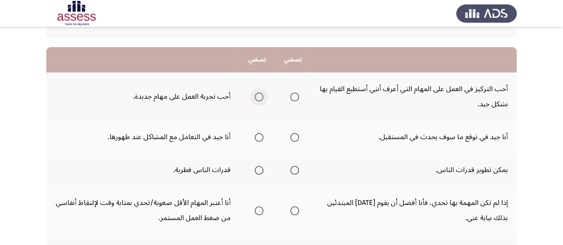
click at [255, 97] on span "Select an option" at bounding box center [259, 97] width 9 height 9
click at [255, 97] on input "Select an option" at bounding box center [259, 97] width 9 height 9
click at [256, 134] on span "Select an option" at bounding box center [259, 137] width 9 height 9
click at [256, 134] on input "Select an option" at bounding box center [259, 137] width 9 height 9
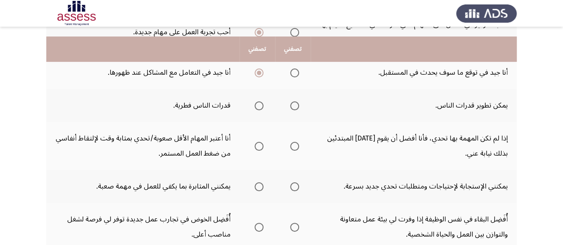
scroll to position [148, 0]
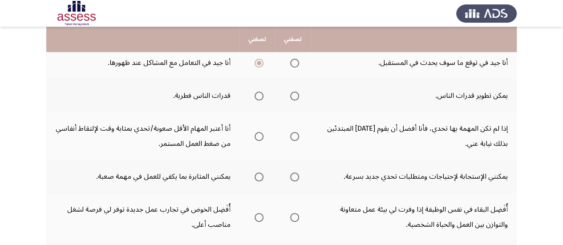
click at [298, 95] on th at bounding box center [293, 95] width 36 height 33
click at [293, 93] on span "Select an option" at bounding box center [294, 96] width 9 height 9
click at [293, 93] on input "Select an option" at bounding box center [294, 96] width 9 height 9
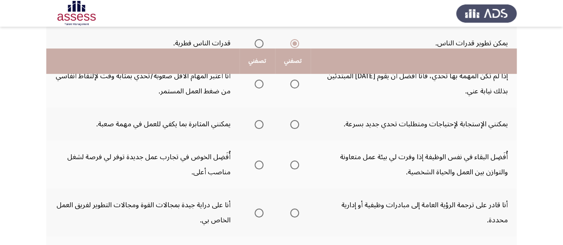
scroll to position [222, 0]
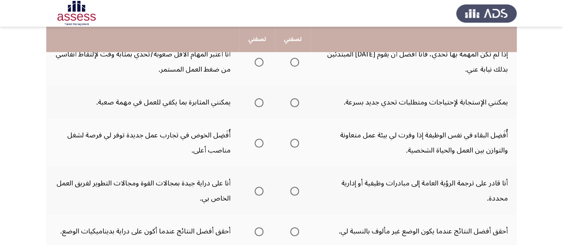
click at [261, 63] on span "Select an option" at bounding box center [259, 62] width 9 height 9
click at [261, 63] on input "Select an option" at bounding box center [259, 62] width 9 height 9
click at [259, 101] on span "Select an option" at bounding box center [259, 102] width 9 height 9
click at [259, 101] on input "Select an option" at bounding box center [259, 102] width 9 height 9
click at [258, 142] on span "Select an option" at bounding box center [259, 143] width 9 height 9
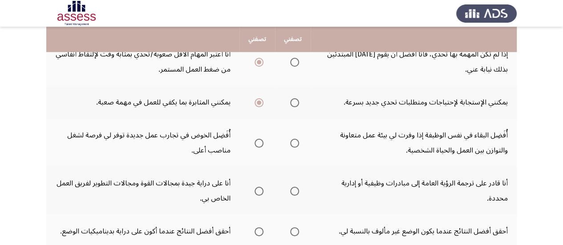
click at [258, 142] on input "Select an option" at bounding box center [259, 143] width 9 height 9
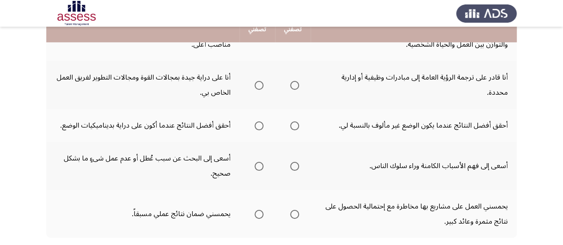
scroll to position [309, 0]
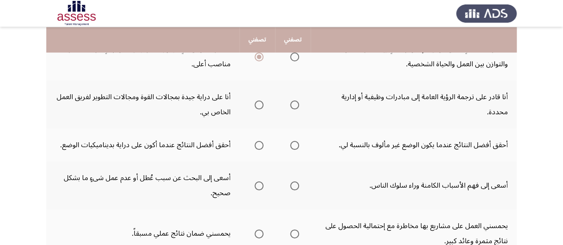
click at [258, 104] on span "Select an option" at bounding box center [259, 105] width 9 height 9
click at [258, 104] on input "Select an option" at bounding box center [259, 105] width 9 height 9
click at [256, 145] on span "Select an option" at bounding box center [259, 145] width 9 height 9
click at [256, 145] on input "Select an option" at bounding box center [259, 145] width 9 height 9
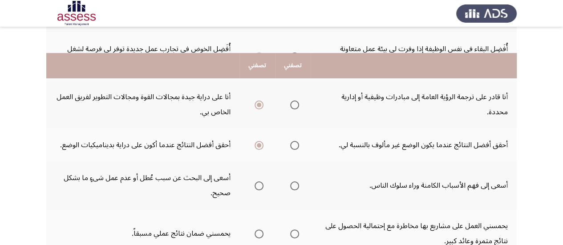
scroll to position [383, 0]
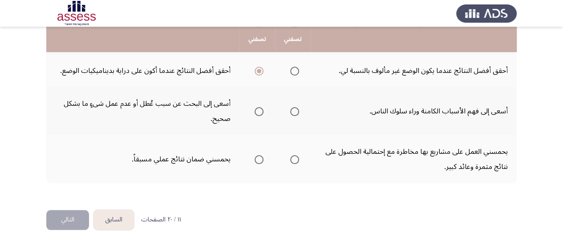
click at [295, 112] on span "Select an option" at bounding box center [294, 111] width 9 height 9
click at [295, 112] on input "Select an option" at bounding box center [294, 111] width 9 height 9
click at [291, 162] on span "Select an option" at bounding box center [294, 159] width 9 height 9
click at [291, 162] on input "Select an option" at bounding box center [294, 159] width 9 height 9
click at [74, 216] on button "التالي" at bounding box center [67, 220] width 43 height 20
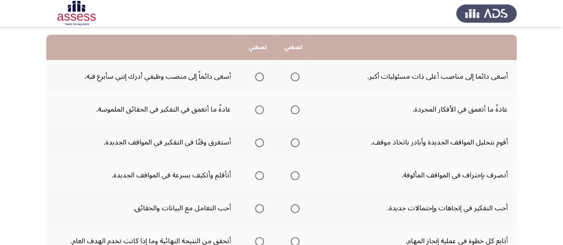
scroll to position [74, 0]
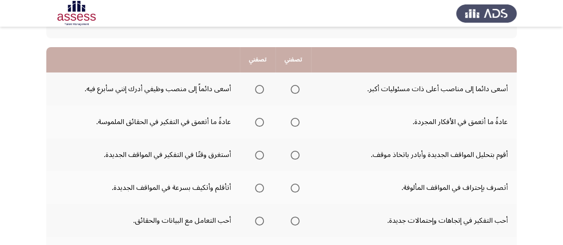
click at [259, 92] on span "Select an option" at bounding box center [259, 89] width 9 height 9
click at [259, 92] on input "Select an option" at bounding box center [259, 89] width 9 height 9
click at [259, 121] on span "Select an option" at bounding box center [259, 122] width 9 height 9
click at [259, 121] on input "Select an option" at bounding box center [259, 122] width 9 height 9
click at [297, 156] on span "Select an option" at bounding box center [295, 155] width 9 height 9
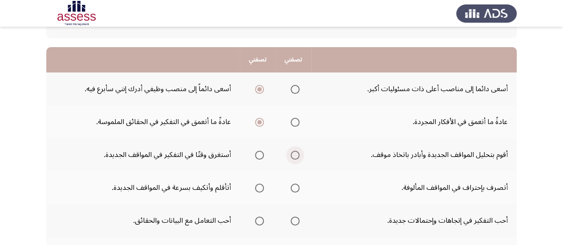
click at [297, 156] on input "Select an option" at bounding box center [295, 155] width 9 height 9
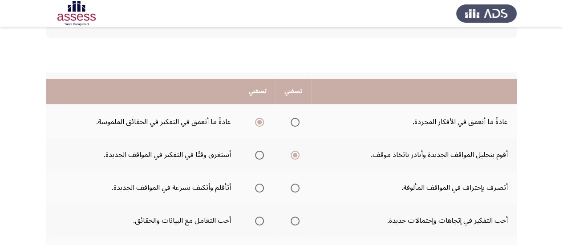
scroll to position [148, 0]
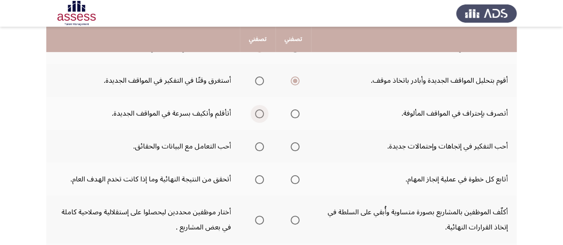
click at [262, 112] on span "Select an option" at bounding box center [259, 113] width 9 height 9
click at [262, 112] on input "Select an option" at bounding box center [259, 113] width 9 height 9
click at [259, 149] on span "Select an option" at bounding box center [259, 146] width 9 height 9
click at [259, 149] on input "Select an option" at bounding box center [259, 146] width 9 height 9
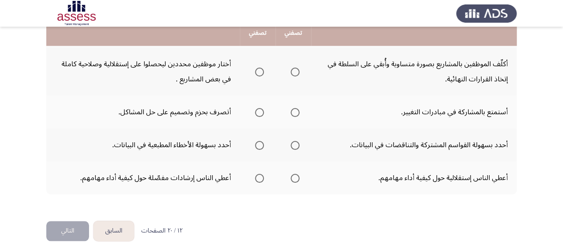
scroll to position [222, 0]
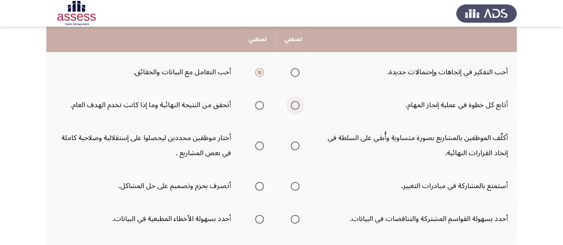
click at [293, 107] on span "Select an option" at bounding box center [295, 105] width 9 height 9
click at [293, 107] on input "Select an option" at bounding box center [295, 105] width 9 height 9
click at [260, 145] on span "Select an option" at bounding box center [259, 145] width 9 height 9
click at [260, 145] on input "Select an option" at bounding box center [259, 145] width 9 height 9
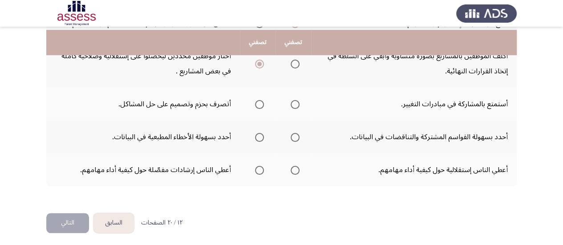
scroll to position [307, 0]
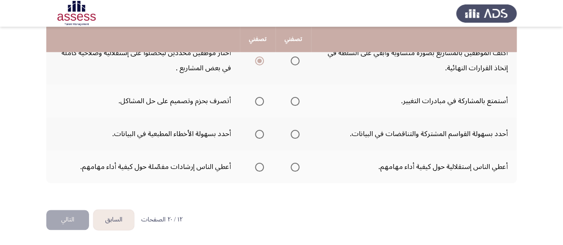
click at [296, 103] on span "Select an option" at bounding box center [295, 101] width 9 height 9
click at [296, 103] on input "Select an option" at bounding box center [295, 101] width 9 height 9
click at [296, 134] on span "Select an option" at bounding box center [295, 134] width 9 height 9
click at [296, 134] on input "Select an option" at bounding box center [295, 134] width 9 height 9
click at [257, 168] on span "Select an option" at bounding box center [259, 167] width 9 height 9
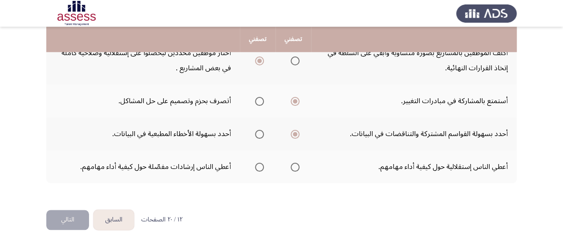
click at [257, 168] on input "Select an option" at bounding box center [259, 167] width 9 height 9
click at [77, 221] on button "التالي" at bounding box center [67, 220] width 43 height 20
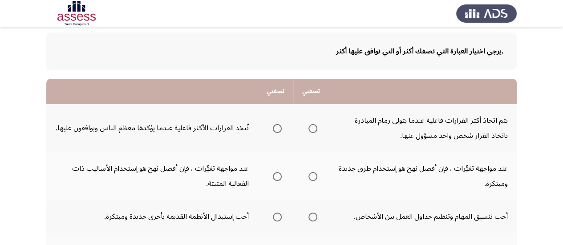
scroll to position [74, 0]
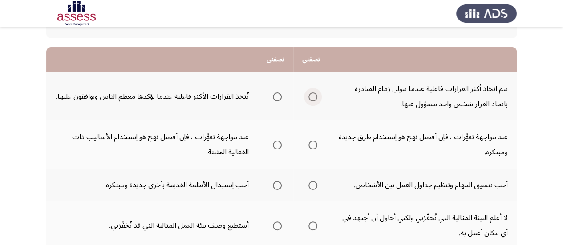
click at [313, 96] on span "Select an option" at bounding box center [312, 97] width 9 height 9
click at [313, 96] on input "Select an option" at bounding box center [312, 97] width 9 height 9
click at [311, 145] on span "Select an option" at bounding box center [312, 145] width 9 height 9
click at [311, 145] on input "Select an option" at bounding box center [312, 145] width 9 height 9
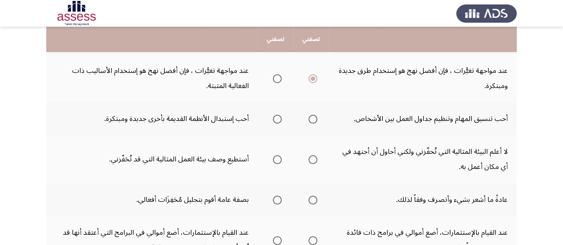
scroll to position [148, 0]
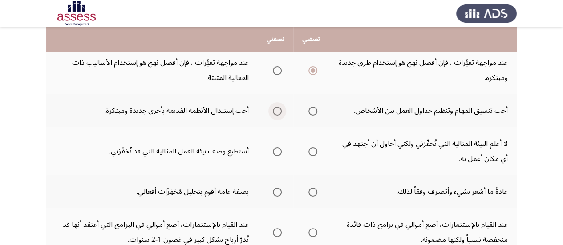
click at [272, 112] on label "Select an option" at bounding box center [275, 111] width 12 height 9
click at [273, 112] on input "Select an option" at bounding box center [277, 111] width 9 height 9
click at [277, 154] on span "Select an option" at bounding box center [277, 151] width 9 height 9
click at [277, 154] on input "Select an option" at bounding box center [277, 151] width 9 height 9
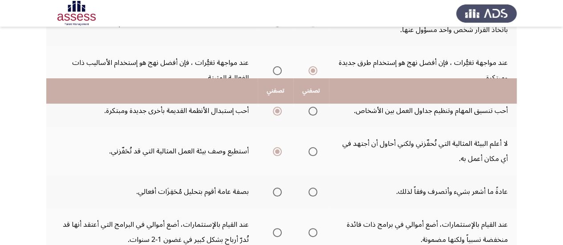
scroll to position [222, 0]
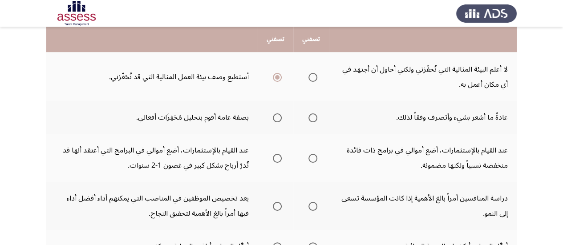
click at [276, 122] on mat-radio-group "Select an option" at bounding box center [275, 117] width 12 height 15
click at [276, 120] on span "Select an option" at bounding box center [277, 117] width 9 height 9
click at [276, 120] on input "Select an option" at bounding box center [277, 117] width 9 height 9
click at [312, 158] on span "Select an option" at bounding box center [312, 158] width 9 height 9
click at [312, 158] on input "Select an option" at bounding box center [312, 158] width 9 height 9
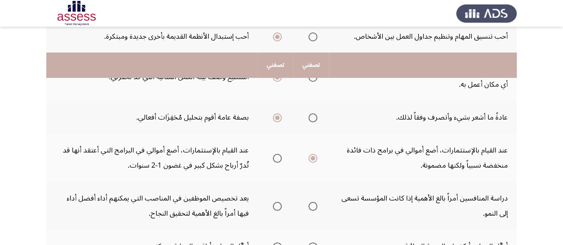
scroll to position [296, 0]
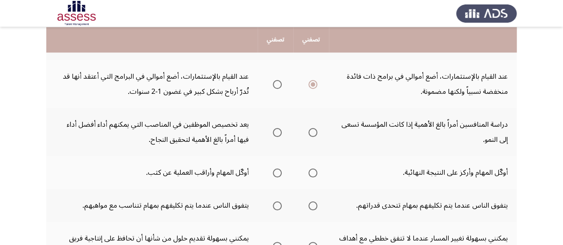
click at [313, 131] on span "Select an option" at bounding box center [312, 132] width 9 height 9
click at [313, 131] on input "Select an option" at bounding box center [312, 132] width 9 height 9
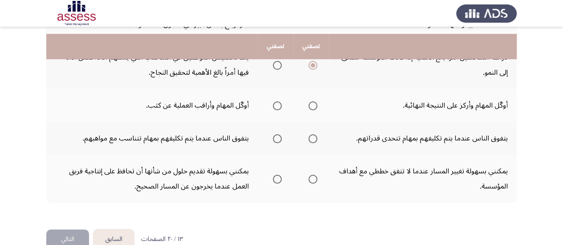
scroll to position [371, 0]
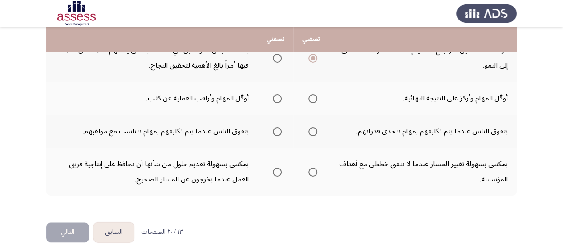
click at [278, 100] on span "Select an option" at bounding box center [277, 98] width 9 height 9
click at [278, 100] on input "Select an option" at bounding box center [277, 98] width 9 height 9
click at [275, 133] on span "Select an option" at bounding box center [277, 131] width 9 height 9
click at [275, 133] on input "Select an option" at bounding box center [277, 131] width 9 height 9
click at [276, 174] on span "Select an option" at bounding box center [277, 172] width 9 height 9
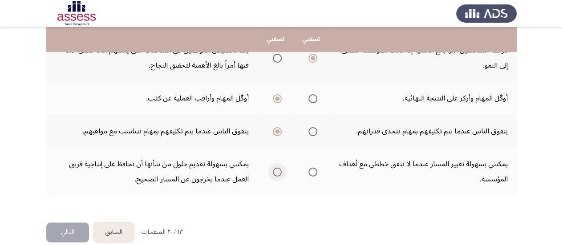
click at [276, 174] on input "Select an option" at bounding box center [277, 172] width 9 height 9
click at [69, 233] on button "التالي" at bounding box center [67, 232] width 43 height 20
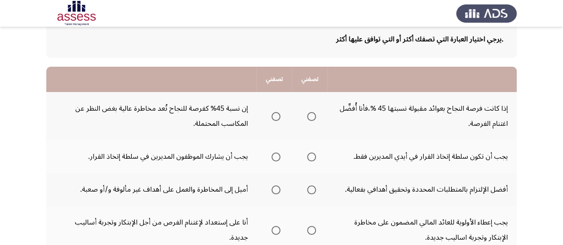
scroll to position [74, 0]
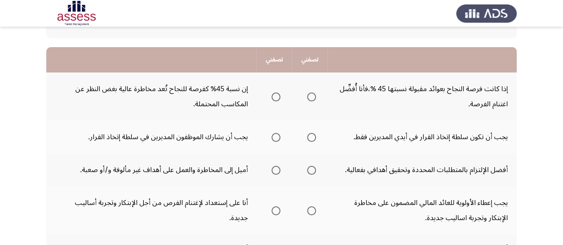
click at [275, 94] on span "Select an option" at bounding box center [275, 97] width 9 height 9
click at [275, 94] on input "Select an option" at bounding box center [275, 97] width 9 height 9
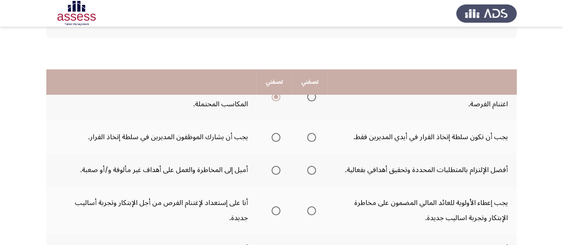
scroll to position [148, 0]
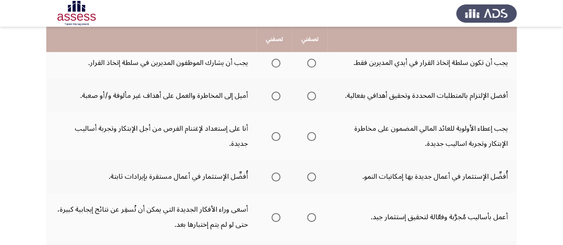
click at [311, 65] on span "Select an option" at bounding box center [311, 63] width 9 height 9
click at [311, 65] on input "Select an option" at bounding box center [311, 63] width 9 height 9
click at [276, 96] on span "Select an option" at bounding box center [275, 96] width 9 height 9
click at [276, 96] on input "Select an option" at bounding box center [275, 96] width 9 height 9
click at [276, 136] on span "Select an option" at bounding box center [275, 136] width 9 height 9
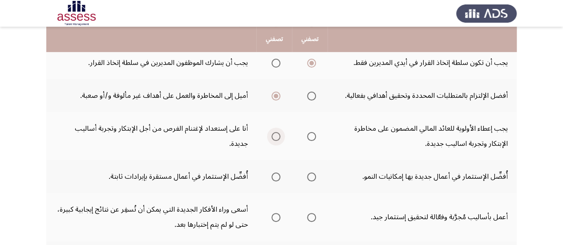
click at [276, 136] on input "Select an option" at bounding box center [275, 136] width 9 height 9
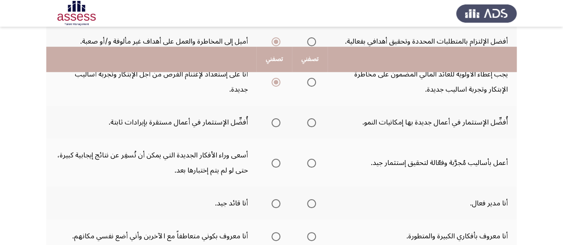
scroll to position [222, 0]
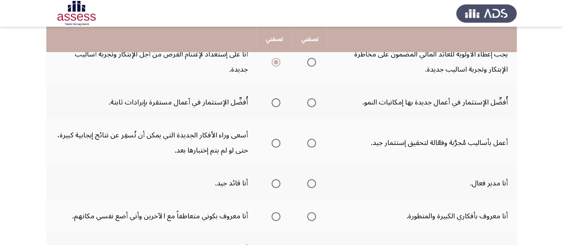
click at [314, 102] on span "Select an option" at bounding box center [311, 102] width 9 height 9
click at [314, 102] on input "Select an option" at bounding box center [311, 102] width 9 height 9
click at [276, 144] on span "Select an option" at bounding box center [275, 143] width 9 height 9
click at [276, 144] on input "Select an option" at bounding box center [275, 143] width 9 height 9
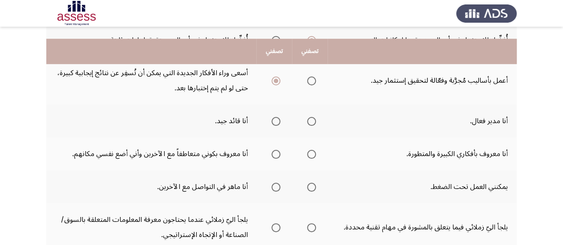
scroll to position [296, 0]
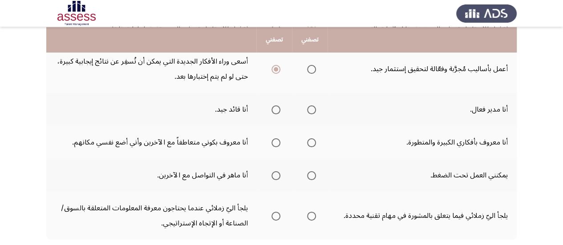
click at [273, 110] on span "Select an option" at bounding box center [275, 109] width 9 height 9
click at [273, 110] on input "Select an option" at bounding box center [275, 109] width 9 height 9
click at [310, 145] on span "Select an option" at bounding box center [311, 142] width 9 height 9
click at [310, 145] on input "Select an option" at bounding box center [311, 142] width 9 height 9
click at [310, 176] on span "Select an option" at bounding box center [311, 175] width 9 height 9
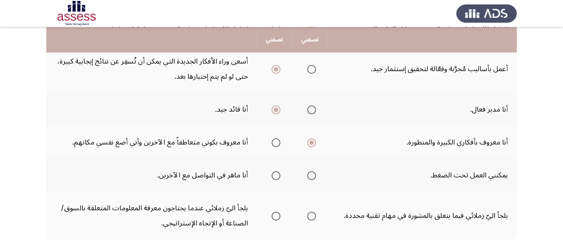
click at [310, 176] on input "Select an option" at bounding box center [311, 175] width 9 height 9
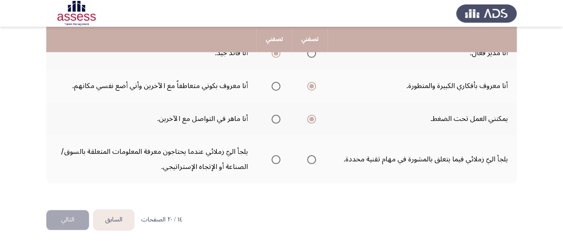
click at [309, 160] on span "Select an option" at bounding box center [311, 159] width 9 height 9
click at [309, 160] on input "Select an option" at bounding box center [311, 159] width 9 height 9
click at [61, 223] on button "التالي" at bounding box center [67, 220] width 43 height 20
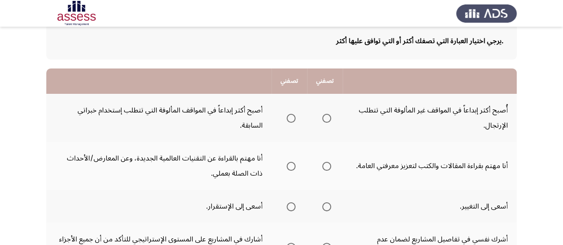
scroll to position [74, 0]
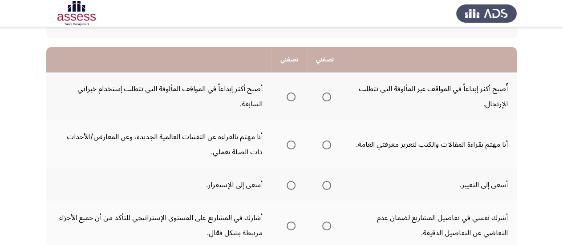
click at [289, 97] on span "Select an option" at bounding box center [291, 97] width 9 height 9
click at [289, 97] on input "Select an option" at bounding box center [291, 97] width 9 height 9
click at [291, 144] on span "Select an option" at bounding box center [291, 145] width 9 height 9
click at [291, 144] on input "Select an option" at bounding box center [291, 145] width 9 height 9
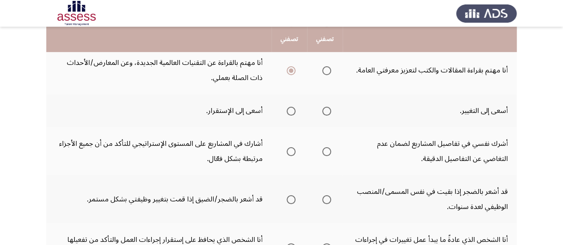
click at [325, 112] on span "Select an option" at bounding box center [326, 111] width 9 height 9
click at [325, 112] on input "Select an option" at bounding box center [326, 111] width 9 height 9
click at [288, 152] on span "Select an option" at bounding box center [291, 151] width 9 height 9
click at [288, 152] on input "Select an option" at bounding box center [291, 151] width 9 height 9
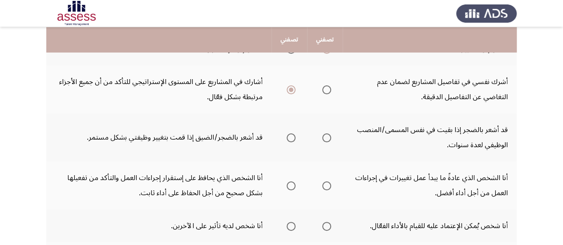
scroll to position [222, 0]
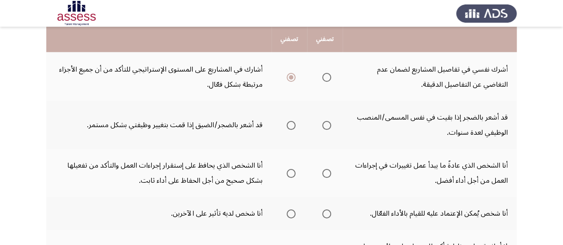
click at [325, 128] on span "Select an option" at bounding box center [326, 125] width 9 height 9
click at [325, 128] on input "Select an option" at bounding box center [326, 125] width 9 height 9
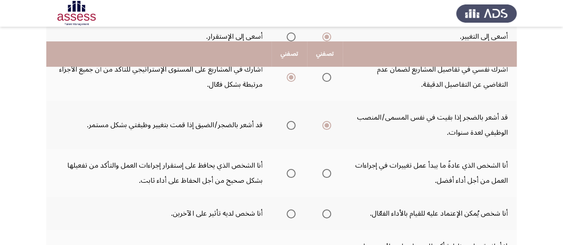
scroll to position [296, 0]
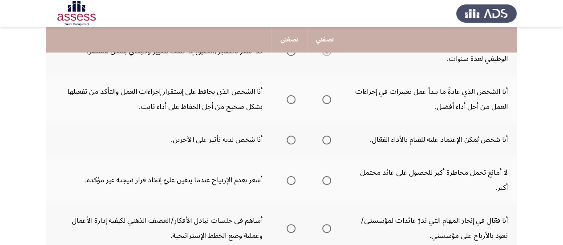
click at [327, 101] on span "Select an option" at bounding box center [326, 99] width 9 height 9
click at [327, 101] on input "Select an option" at bounding box center [326, 99] width 9 height 9
click at [325, 142] on span "Select an option" at bounding box center [326, 140] width 9 height 9
click at [325, 142] on input "Select an option" at bounding box center [326, 140] width 9 height 9
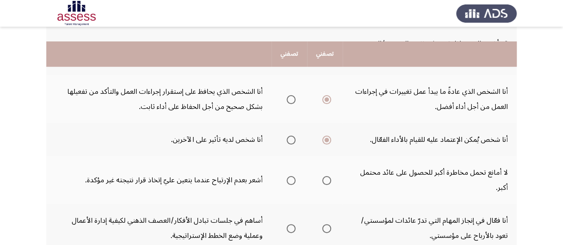
scroll to position [371, 0]
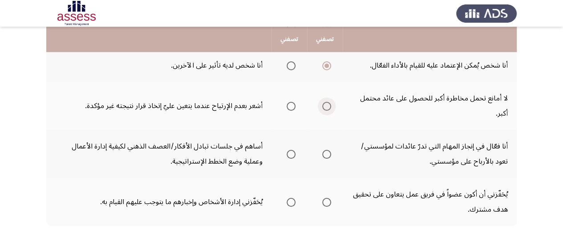
click at [328, 107] on span "Select an option" at bounding box center [326, 106] width 9 height 9
click at [328, 107] on input "Select an option" at bounding box center [326, 106] width 9 height 9
click at [327, 157] on span "Select an option" at bounding box center [326, 154] width 9 height 9
click at [327, 157] on input "Select an option" at bounding box center [326, 154] width 9 height 9
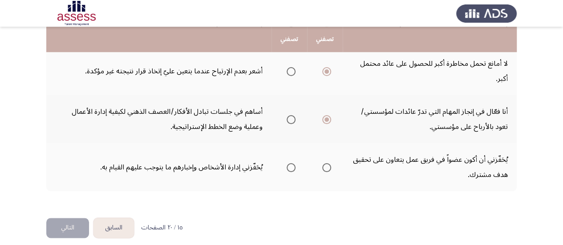
scroll to position [413, 0]
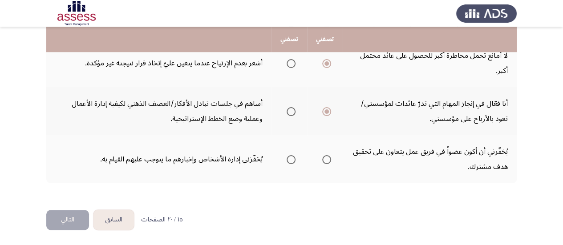
drag, startPoint x: 327, startPoint y: 160, endPoint x: 232, endPoint y: 190, distance: 98.9
click at [325, 160] on span "Select an option" at bounding box center [326, 159] width 9 height 9
click at [325, 160] on input "Select an option" at bounding box center [326, 159] width 9 height 9
click at [76, 215] on button "التالي" at bounding box center [67, 220] width 43 height 20
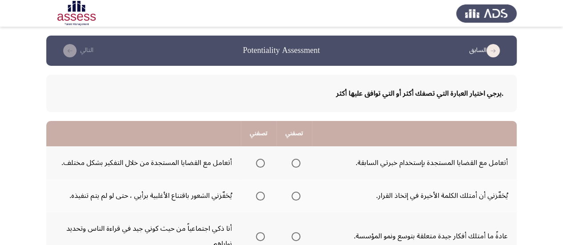
scroll to position [74, 0]
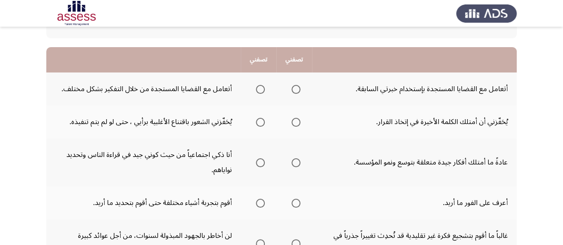
click at [262, 92] on span "Select an option" at bounding box center [260, 89] width 9 height 9
click at [262, 92] on input "Select an option" at bounding box center [260, 89] width 9 height 9
click at [261, 120] on span "Select an option" at bounding box center [260, 122] width 9 height 9
click at [261, 120] on input "Select an option" at bounding box center [260, 122] width 9 height 9
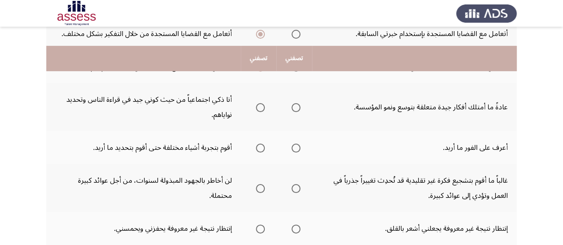
scroll to position [148, 0]
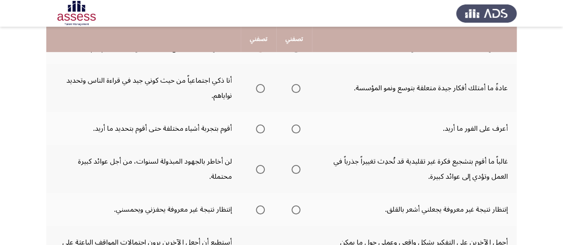
click at [295, 88] on span "Select an option" at bounding box center [295, 88] width 9 height 9
click at [295, 88] on input "Select an option" at bounding box center [295, 88] width 9 height 9
click at [297, 130] on span "Select an option" at bounding box center [295, 129] width 9 height 9
click at [297, 130] on input "Select an option" at bounding box center [295, 129] width 9 height 9
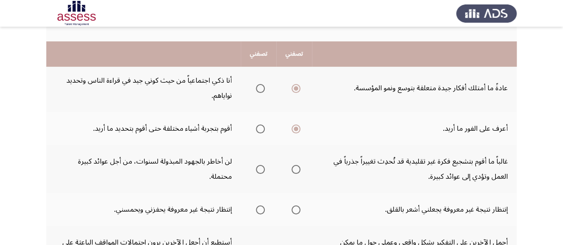
scroll to position [222, 0]
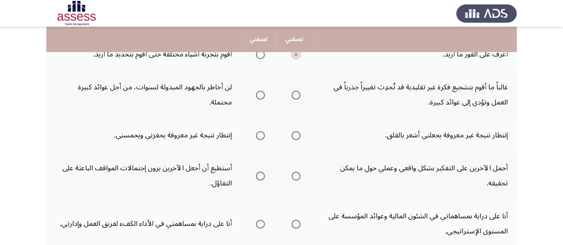
click at [295, 96] on span "Select an option" at bounding box center [295, 95] width 9 height 9
click at [295, 96] on input "Select an option" at bounding box center [295, 95] width 9 height 9
click at [259, 138] on span "Select an option" at bounding box center [260, 135] width 9 height 9
click at [259, 138] on input "Select an option" at bounding box center [260, 135] width 9 height 9
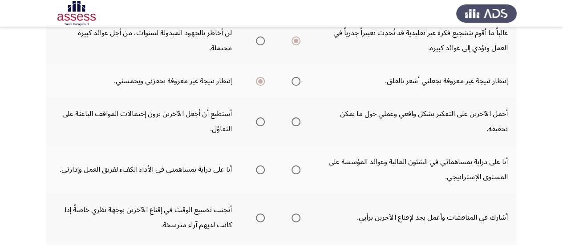
scroll to position [296, 0]
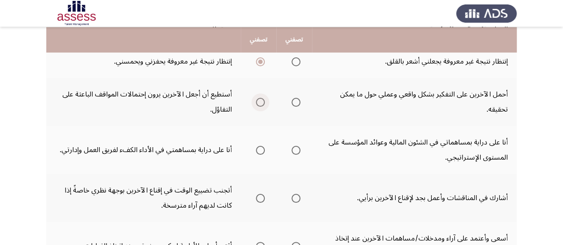
click at [263, 101] on span "Select an option" at bounding box center [260, 102] width 9 height 9
click at [263, 101] on input "Select an option" at bounding box center [260, 102] width 9 height 9
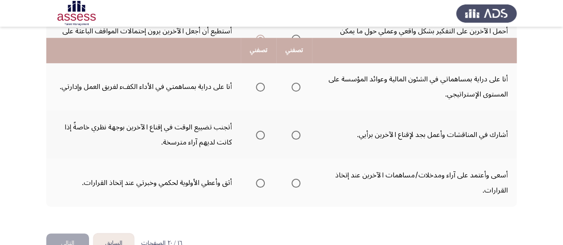
scroll to position [371, 0]
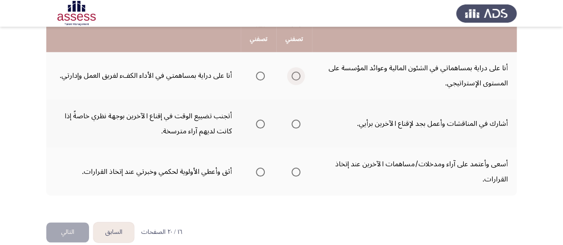
click at [297, 77] on span "Select an option" at bounding box center [295, 76] width 9 height 9
click at [297, 77] on input "Select an option" at bounding box center [295, 76] width 9 height 9
click at [289, 122] on label "Select an option" at bounding box center [294, 124] width 12 height 9
click at [291, 122] on input "Select an option" at bounding box center [295, 124] width 9 height 9
click at [262, 125] on span "Select an option" at bounding box center [260, 124] width 9 height 9
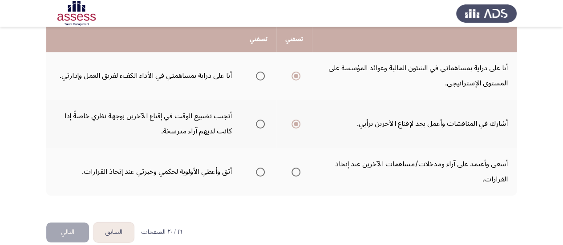
click at [262, 125] on input "Select an option" at bounding box center [260, 124] width 9 height 9
click at [296, 173] on span "Select an option" at bounding box center [295, 172] width 9 height 9
click at [296, 173] on input "Select an option" at bounding box center [295, 172] width 9 height 9
click at [72, 231] on button "التالي" at bounding box center [67, 232] width 43 height 20
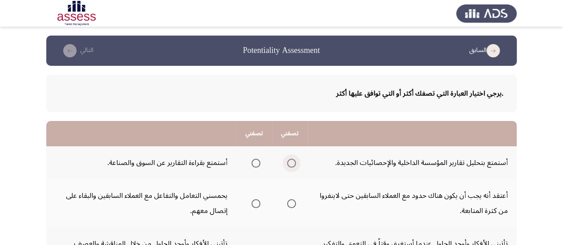
click at [291, 163] on span "Select an option" at bounding box center [291, 163] width 9 height 9
click at [291, 163] on input "Select an option" at bounding box center [291, 163] width 9 height 9
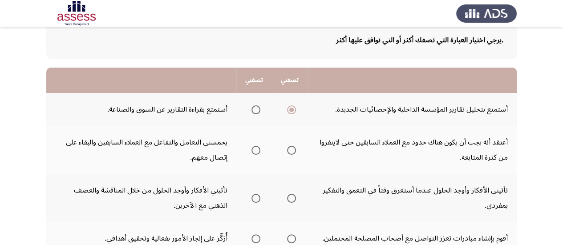
scroll to position [74, 0]
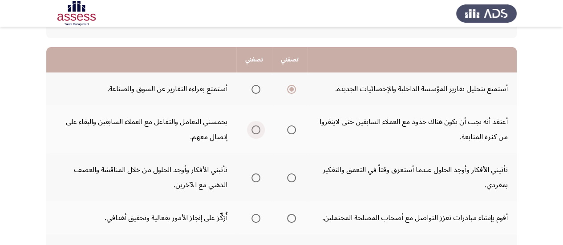
click at [255, 130] on span "Select an option" at bounding box center [255, 129] width 9 height 9
click at [255, 130] on input "Select an option" at bounding box center [255, 129] width 9 height 9
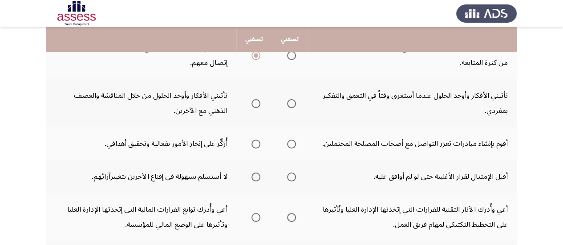
click at [255, 105] on span "Select an option" at bounding box center [255, 103] width 9 height 9
click at [255, 105] on input "Select an option" at bounding box center [255, 103] width 9 height 9
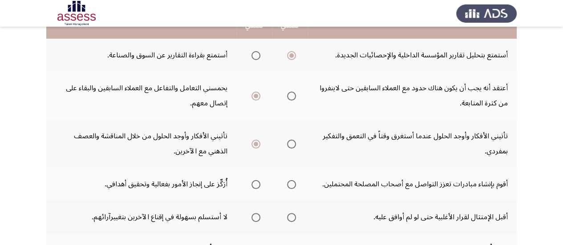
scroll to position [130, 0]
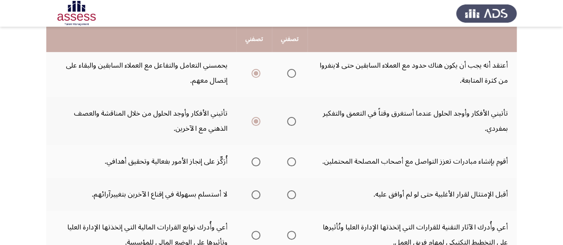
click at [259, 161] on span "Select an option" at bounding box center [255, 162] width 9 height 9
click at [259, 161] on input "Select an option" at bounding box center [255, 162] width 9 height 9
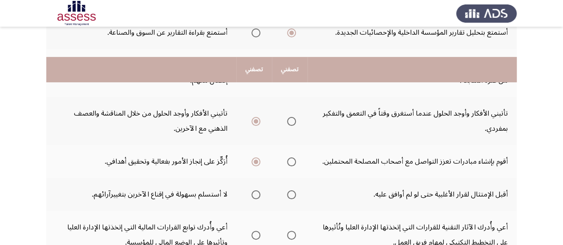
scroll to position [205, 0]
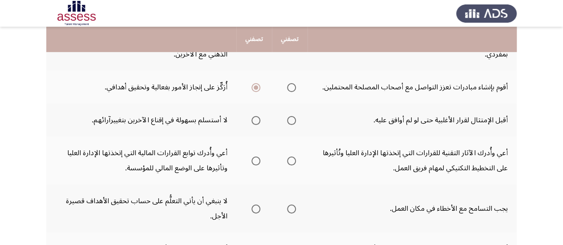
click at [289, 120] on span "Select an option" at bounding box center [291, 120] width 9 height 9
click at [289, 120] on input "Select an option" at bounding box center [291, 120] width 9 height 9
click at [255, 162] on span "Select an option" at bounding box center [255, 161] width 9 height 9
click at [255, 162] on input "Select an option" at bounding box center [255, 161] width 9 height 9
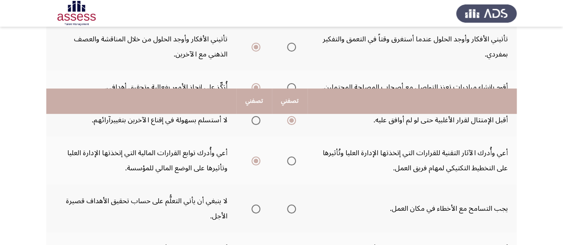
scroll to position [279, 0]
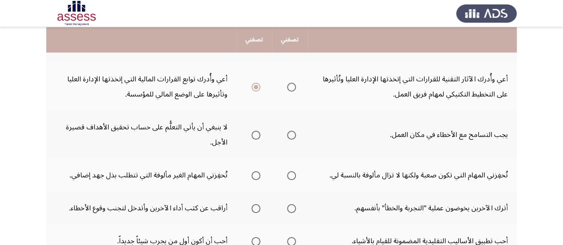
click at [291, 136] on span "Select an option" at bounding box center [291, 135] width 9 height 9
click at [291, 136] on input "Select an option" at bounding box center [291, 135] width 9 height 9
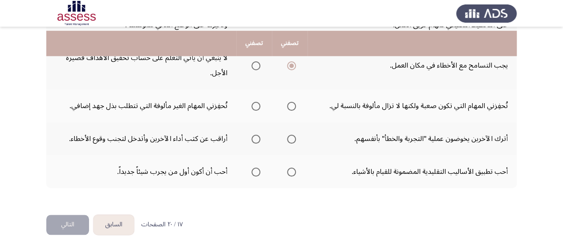
scroll to position [353, 0]
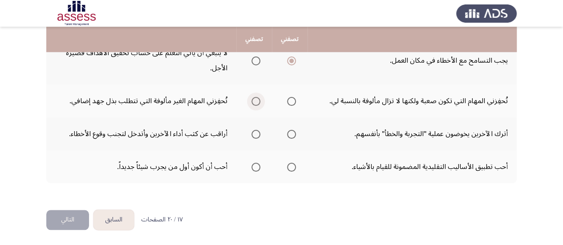
click at [259, 100] on span "Select an option" at bounding box center [255, 101] width 9 height 9
click at [259, 100] on input "Select an option" at bounding box center [255, 101] width 9 height 9
click at [253, 136] on span "Select an option" at bounding box center [255, 134] width 9 height 9
click at [253, 136] on input "Select an option" at bounding box center [255, 134] width 9 height 9
click at [253, 169] on span "Select an option" at bounding box center [255, 167] width 9 height 9
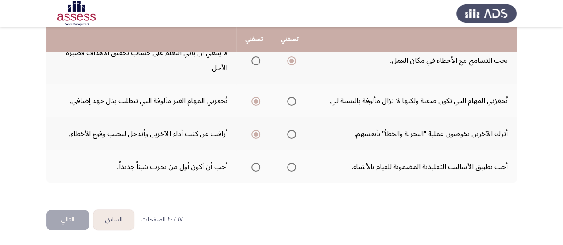
click at [253, 169] on input "Select an option" at bounding box center [255, 167] width 9 height 9
click at [49, 222] on button "التالي" at bounding box center [67, 220] width 43 height 20
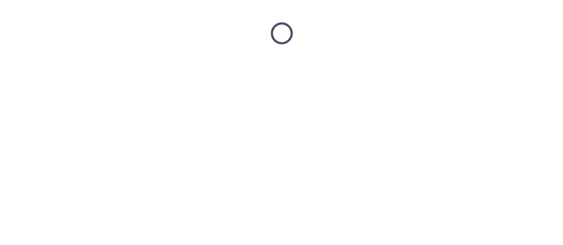
scroll to position [0, 0]
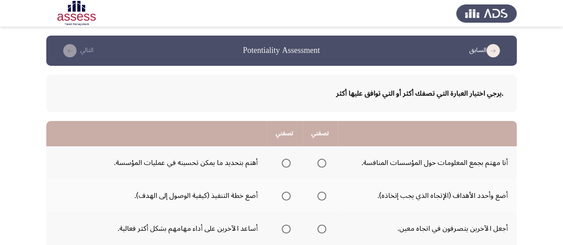
click at [287, 163] on span "Select an option" at bounding box center [286, 163] width 9 height 9
click at [287, 163] on input "Select an option" at bounding box center [286, 163] width 9 height 9
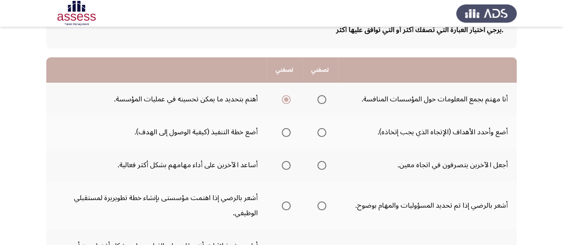
scroll to position [74, 0]
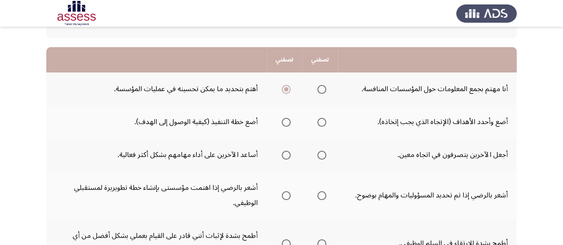
click at [320, 121] on span "Select an option" at bounding box center [321, 122] width 9 height 9
click at [320, 121] on input "Select an option" at bounding box center [321, 122] width 9 height 9
click at [288, 155] on span "Select an option" at bounding box center [286, 155] width 9 height 9
click at [288, 155] on input "Select an option" at bounding box center [286, 155] width 9 height 9
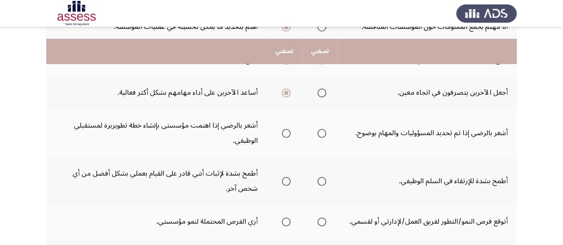
scroll to position [148, 0]
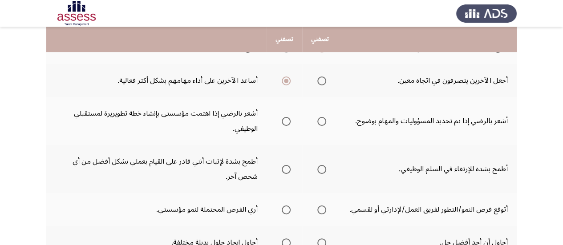
click at [319, 125] on span "Select an option" at bounding box center [321, 121] width 9 height 9
click at [319, 125] on input "Select an option" at bounding box center [321, 121] width 9 height 9
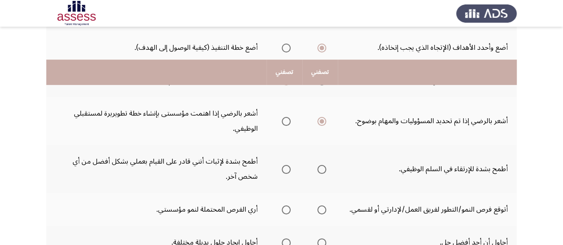
scroll to position [222, 0]
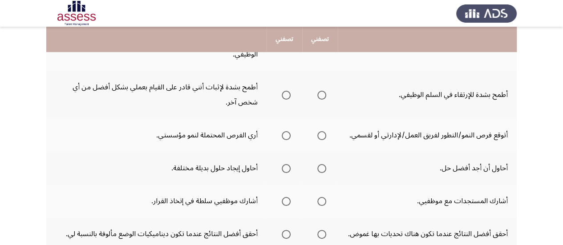
click at [320, 94] on span "Select an option" at bounding box center [321, 95] width 9 height 9
click at [320, 94] on input "Select an option" at bounding box center [321, 95] width 9 height 9
click at [282, 137] on span "Select an option" at bounding box center [286, 135] width 9 height 9
click at [282, 137] on input "Select an option" at bounding box center [286, 135] width 9 height 9
click at [286, 168] on span "Select an option" at bounding box center [286, 168] width 9 height 9
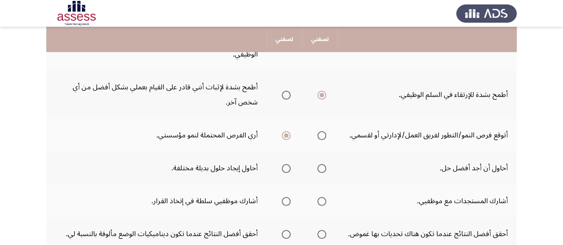
click at [286, 168] on input "Select an option" at bounding box center [286, 168] width 9 height 9
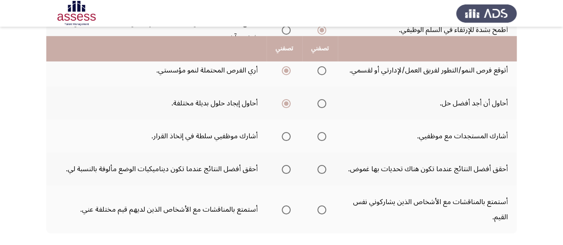
scroll to position [296, 0]
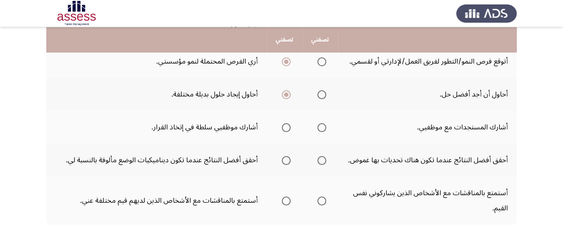
click at [322, 129] on span "Select an option" at bounding box center [321, 127] width 9 height 9
click at [322, 129] on input "Select an option" at bounding box center [321, 127] width 9 height 9
click at [321, 163] on span "Select an option" at bounding box center [321, 160] width 9 height 9
click at [321, 163] on input "Select an option" at bounding box center [321, 160] width 9 height 9
click at [287, 203] on span "Select an option" at bounding box center [286, 201] width 9 height 9
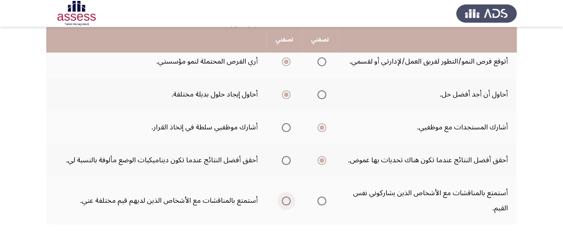
click at [287, 203] on input "Select an option" at bounding box center [286, 201] width 9 height 9
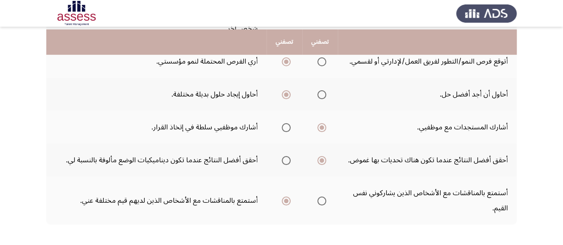
scroll to position [338, 0]
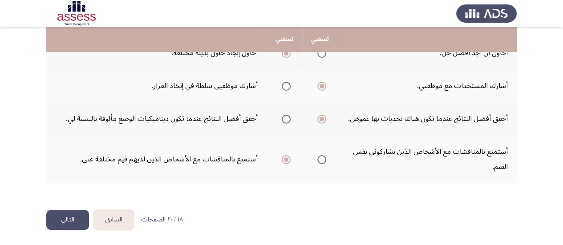
click at [61, 219] on button "التالي" at bounding box center [67, 220] width 43 height 20
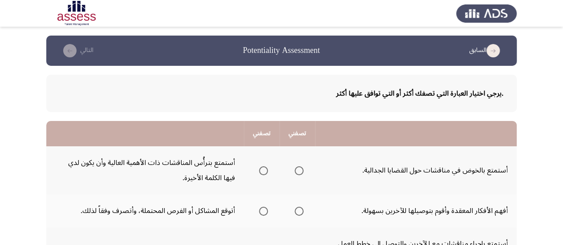
click at [298, 172] on span "Select an option" at bounding box center [299, 170] width 9 height 9
click at [298, 172] on input "Select an option" at bounding box center [299, 170] width 9 height 9
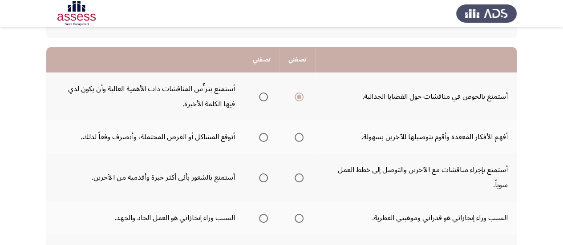
scroll to position [74, 0]
click at [266, 134] on span "Select an option" at bounding box center [263, 137] width 9 height 9
click at [266, 134] on input "Select an option" at bounding box center [263, 137] width 9 height 9
click at [296, 180] on span "Select an option" at bounding box center [299, 178] width 9 height 9
click at [296, 180] on input "Select an option" at bounding box center [299, 178] width 9 height 9
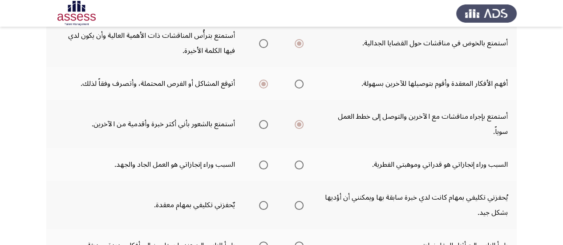
scroll to position [148, 0]
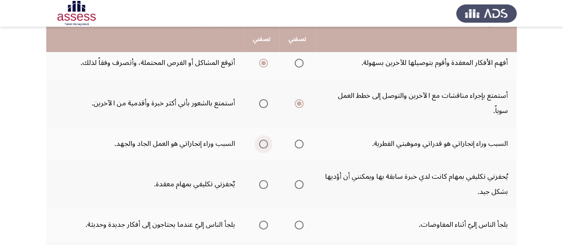
click at [265, 144] on span "Select an option" at bounding box center [263, 144] width 9 height 9
click at [265, 144] on input "Select an option" at bounding box center [263, 144] width 9 height 9
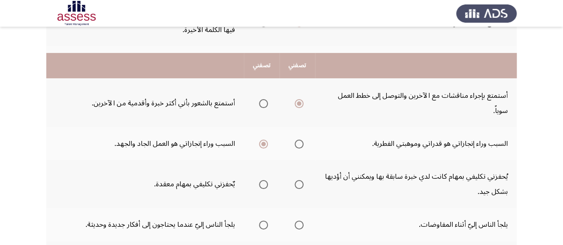
scroll to position [222, 0]
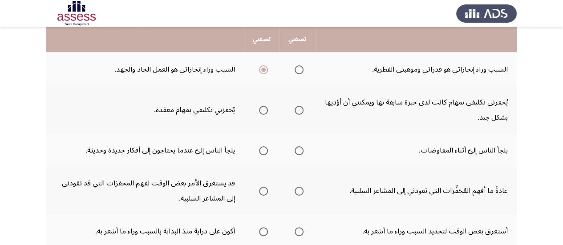
click at [266, 112] on span "Select an option" at bounding box center [263, 110] width 9 height 9
click at [266, 112] on input "Select an option" at bounding box center [263, 110] width 9 height 9
click at [268, 149] on th at bounding box center [262, 150] width 36 height 33
click at [263, 153] on span "Select an option" at bounding box center [263, 150] width 9 height 9
click at [263, 153] on input "Select an option" at bounding box center [263, 150] width 9 height 9
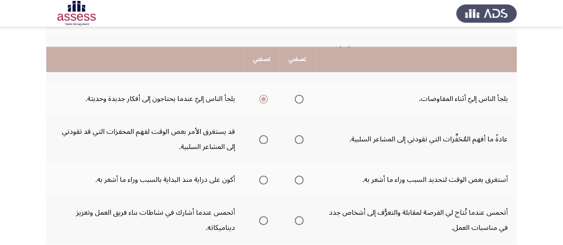
scroll to position [294, 0]
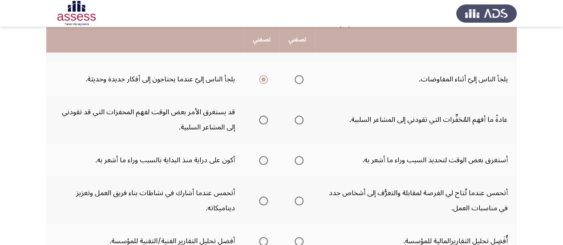
click at [302, 119] on span "Select an option" at bounding box center [299, 120] width 9 height 9
click at [302, 119] on input "Select an option" at bounding box center [299, 120] width 9 height 9
click at [263, 161] on span "Select an option" at bounding box center [263, 160] width 9 height 9
click at [263, 161] on input "Select an option" at bounding box center [263, 160] width 9 height 9
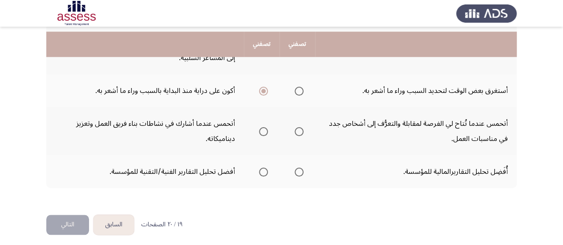
scroll to position [368, 0]
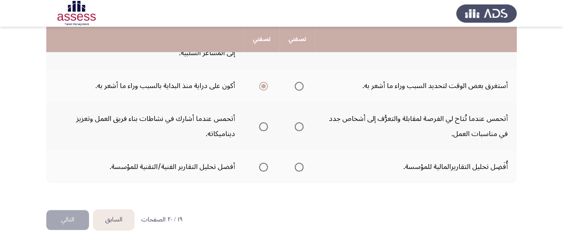
click at [262, 129] on span "Select an option" at bounding box center [263, 126] width 9 height 9
click at [262, 129] on input "Select an option" at bounding box center [263, 126] width 9 height 9
click at [301, 166] on span "Select an option" at bounding box center [299, 167] width 9 height 9
click at [301, 166] on input "Select an option" at bounding box center [299, 167] width 9 height 9
click at [69, 223] on button "التالي" at bounding box center [67, 220] width 43 height 20
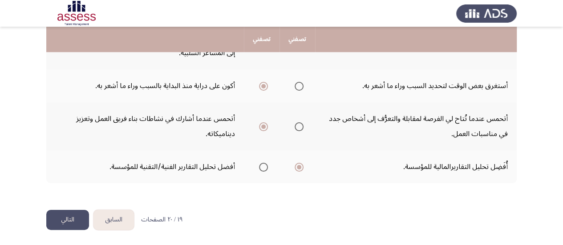
scroll to position [0, 0]
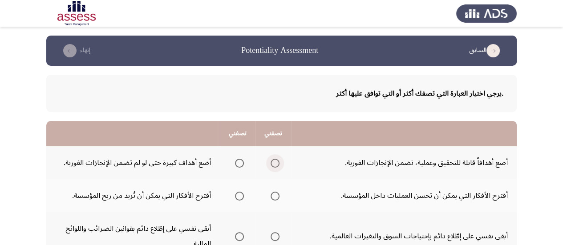
click at [272, 164] on span "Select an option" at bounding box center [275, 163] width 9 height 9
click at [272, 164] on input "Select an option" at bounding box center [275, 163] width 9 height 9
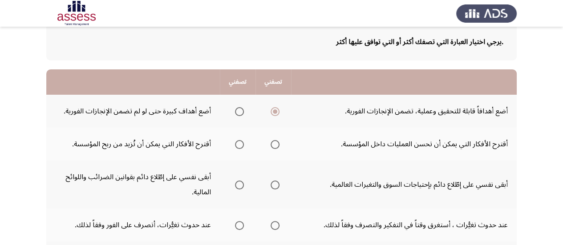
scroll to position [74, 0]
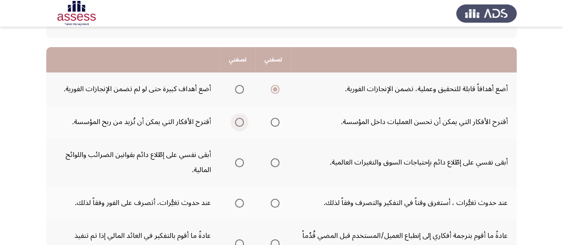
click at [238, 122] on span "Select an option" at bounding box center [239, 122] width 9 height 9
click at [238, 122] on input "Select an option" at bounding box center [239, 122] width 9 height 9
click at [238, 162] on span "Select an option" at bounding box center [239, 162] width 9 height 9
click at [238, 162] on input "Select an option" at bounding box center [239, 162] width 9 height 9
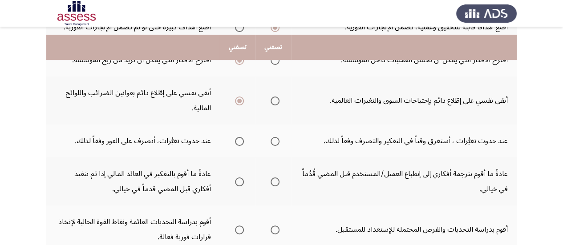
scroll to position [148, 0]
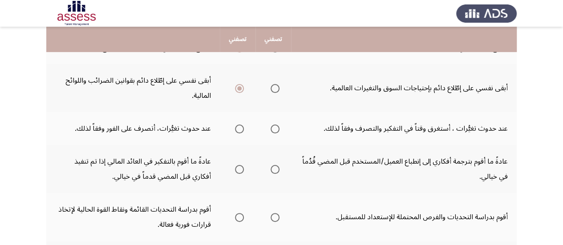
click at [238, 129] on span "Select an option" at bounding box center [239, 129] width 9 height 9
click at [238, 129] on input "Select an option" at bounding box center [239, 129] width 9 height 9
click at [274, 170] on span "Select an option" at bounding box center [275, 169] width 9 height 9
click at [274, 170] on input "Select an option" at bounding box center [275, 169] width 9 height 9
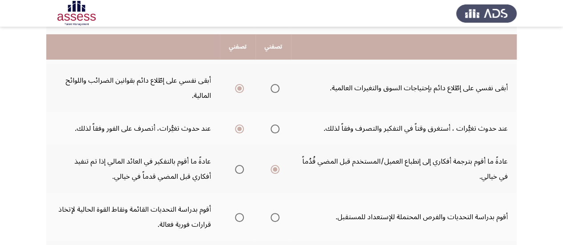
scroll to position [222, 0]
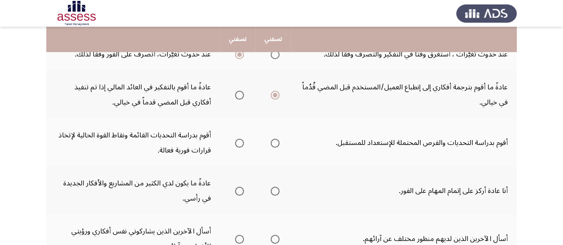
click at [276, 144] on span "Select an option" at bounding box center [275, 143] width 9 height 9
click at [276, 144] on input "Select an option" at bounding box center [275, 143] width 9 height 9
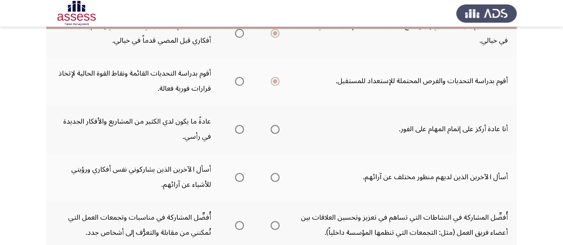
scroll to position [296, 0]
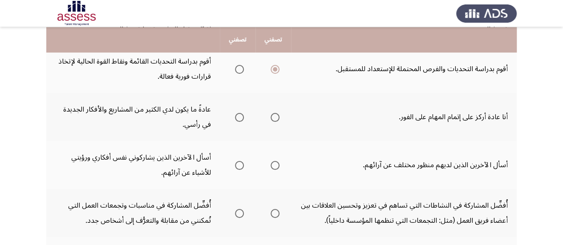
click at [278, 118] on span "Select an option" at bounding box center [275, 117] width 9 height 9
click at [278, 118] on input "Select an option" at bounding box center [275, 117] width 9 height 9
click at [278, 166] on span "Select an option" at bounding box center [275, 165] width 9 height 9
click at [278, 166] on input "Select an option" at bounding box center [275, 165] width 9 height 9
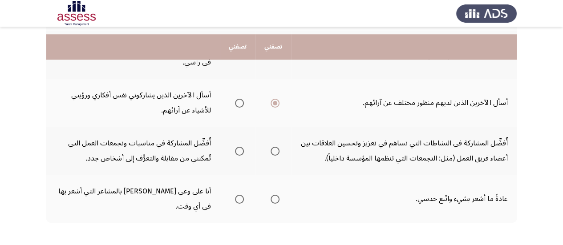
scroll to position [371, 0]
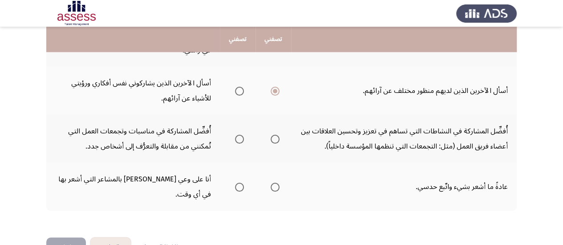
click at [273, 138] on span "Select an option" at bounding box center [275, 139] width 9 height 9
click at [273, 138] on input "Select an option" at bounding box center [275, 139] width 9 height 9
click at [235, 183] on span "Select an option" at bounding box center [239, 187] width 9 height 9
click at [235, 183] on input "Select an option" at bounding box center [239, 187] width 9 height 9
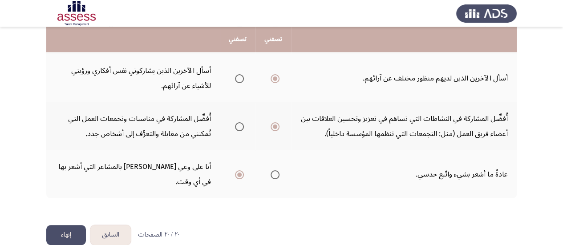
click at [71, 225] on button "إنهاء" at bounding box center [66, 235] width 40 height 20
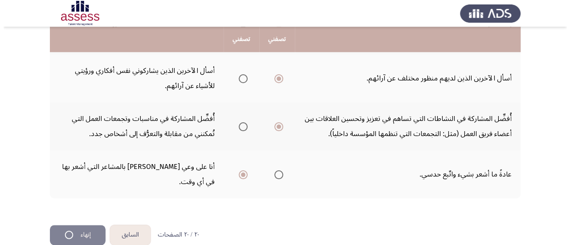
scroll to position [0, 0]
